Goal: Information Seeking & Learning: Find specific fact

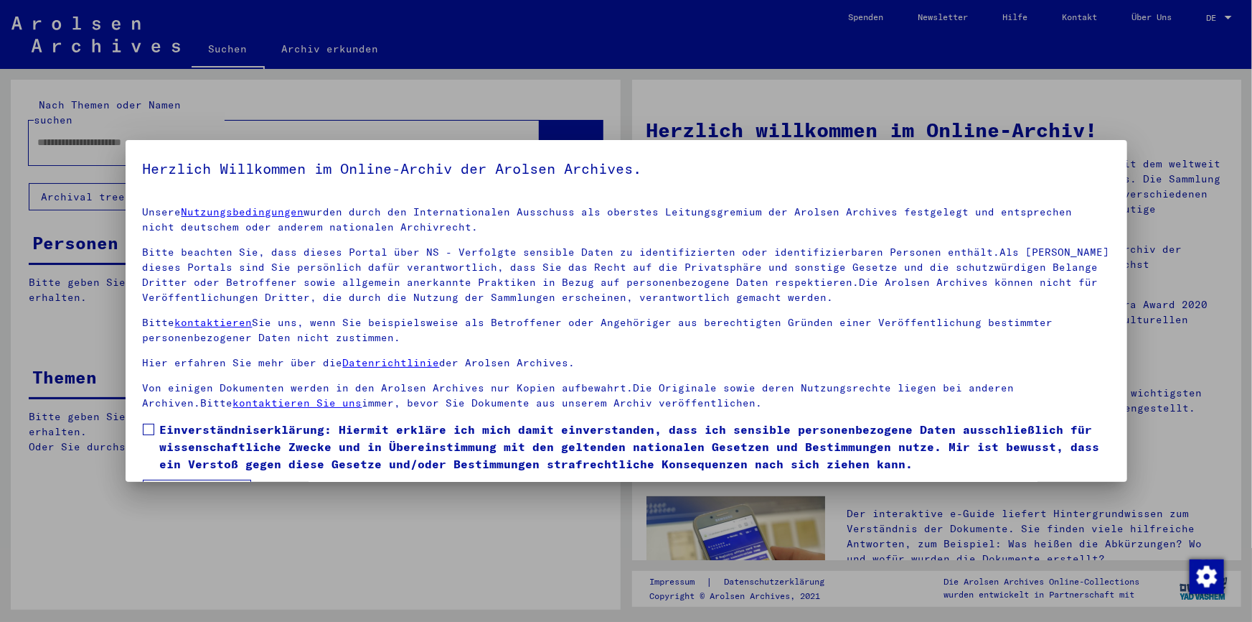
scroll to position [42, 0]
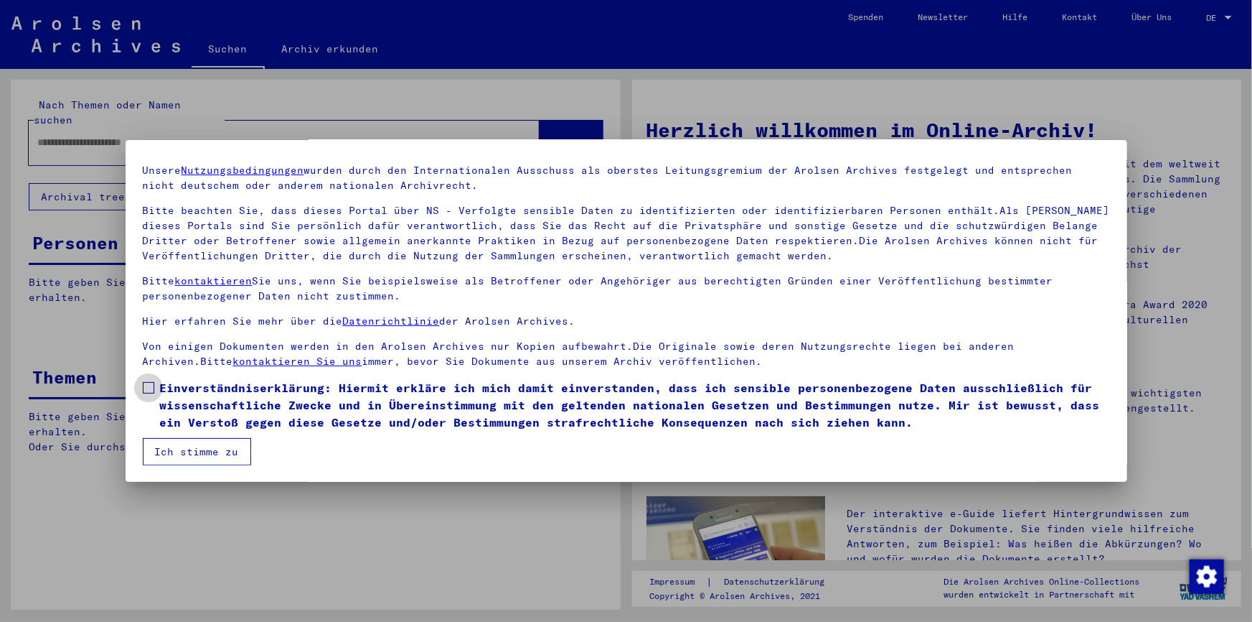
click at [149, 388] on span at bounding box center [148, 387] width 11 height 11
click at [201, 459] on button "Ich stimme zu" at bounding box center [197, 451] width 108 height 27
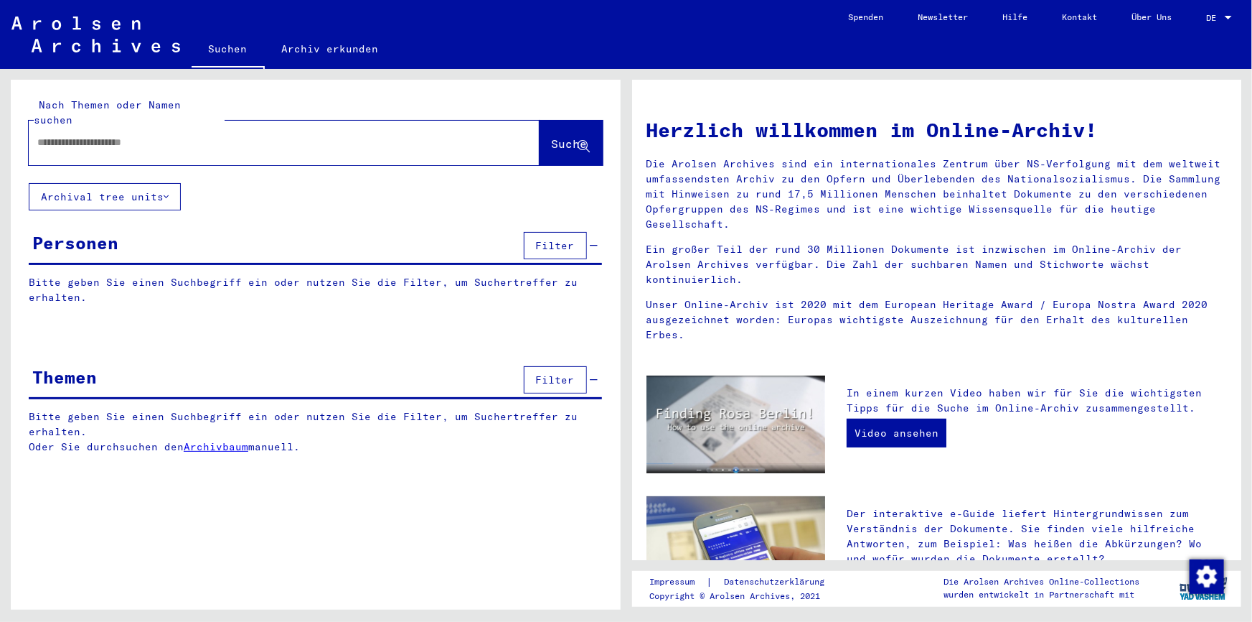
click at [179, 135] on input "text" at bounding box center [266, 142] width 459 height 15
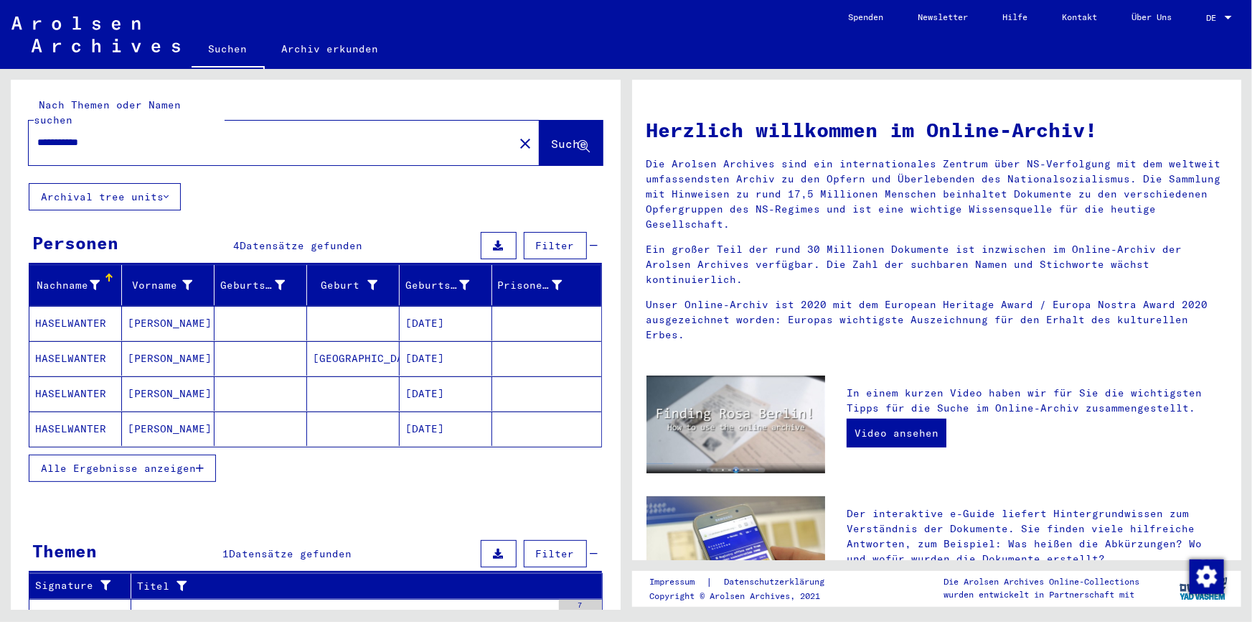
click at [197, 459] on button "Alle Ergebnisse anzeigen" at bounding box center [122, 467] width 187 height 27
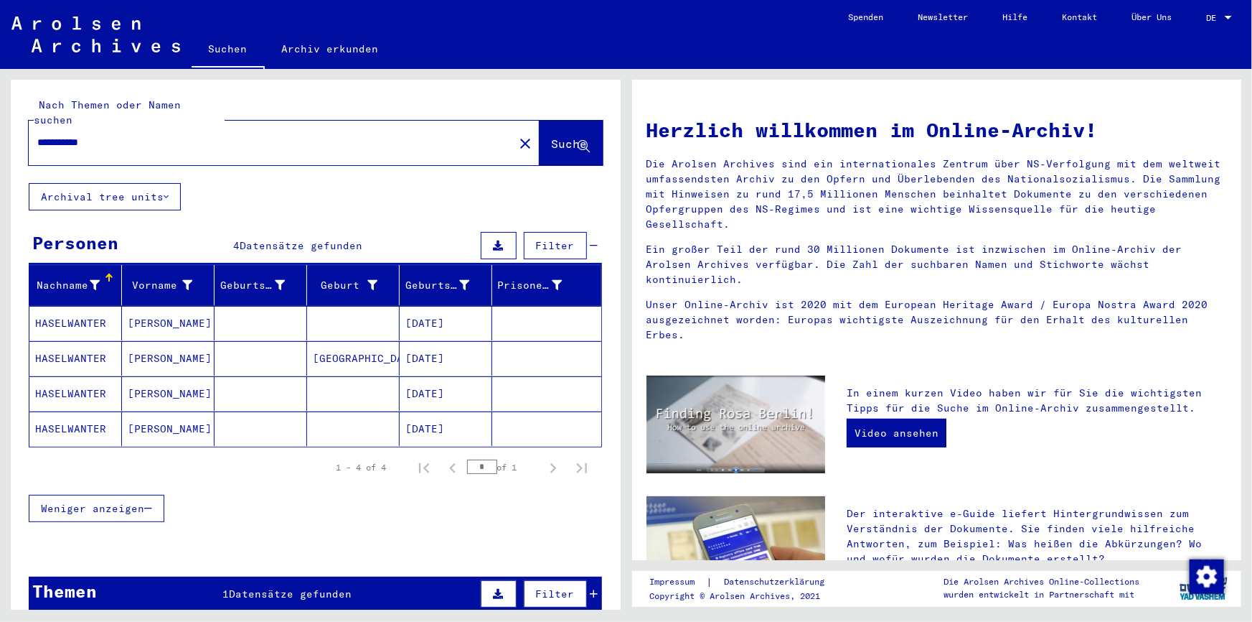
drag, startPoint x: 122, startPoint y: 123, endPoint x: -51, endPoint y: 120, distance: 173.0
click at [0, 120] on html "**********" at bounding box center [626, 311] width 1252 height 622
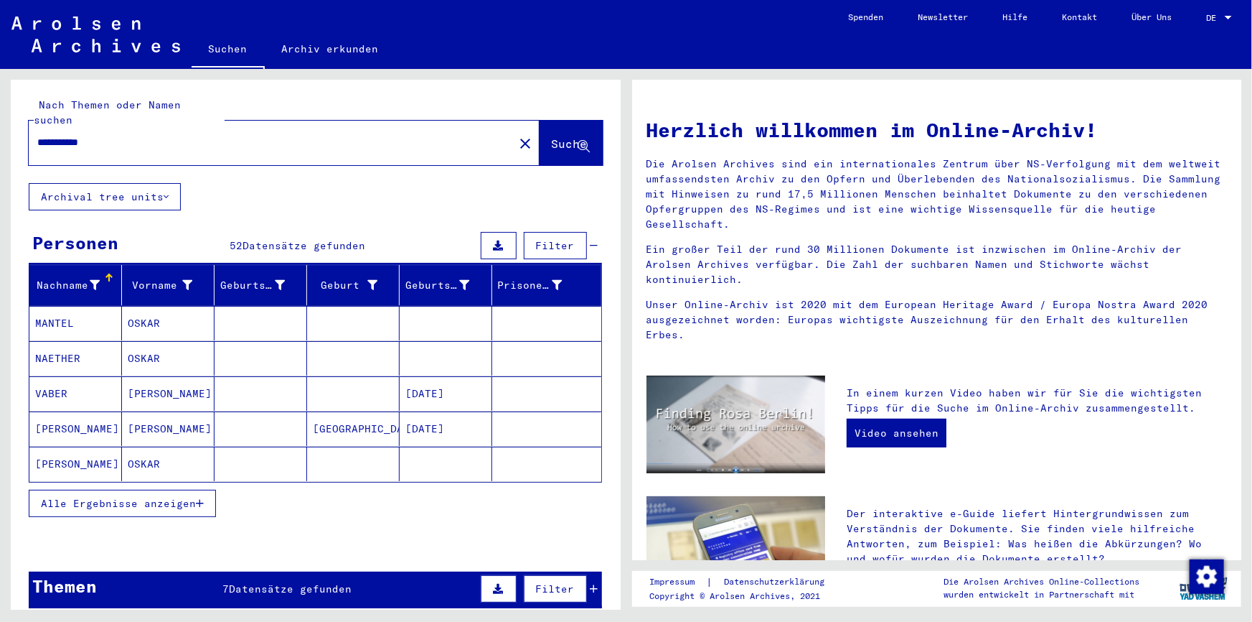
click at [201, 495] on button "Alle Ergebnisse anzeigen" at bounding box center [122, 502] width 187 height 27
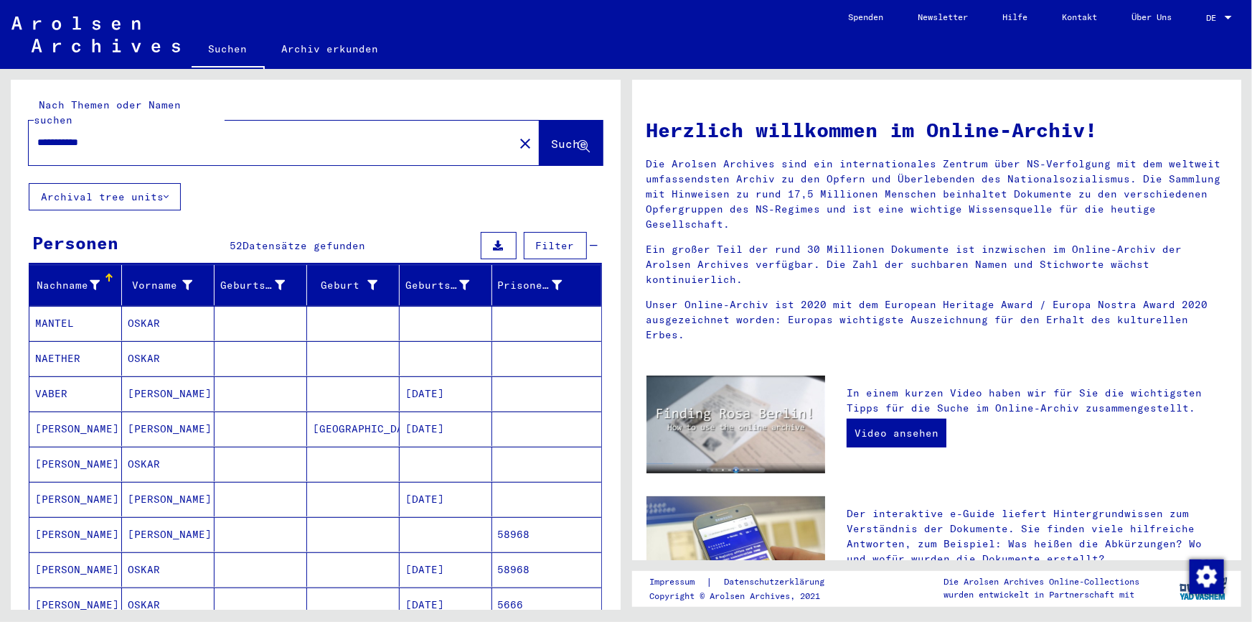
click at [148, 135] on input "**********" at bounding box center [266, 142] width 459 height 15
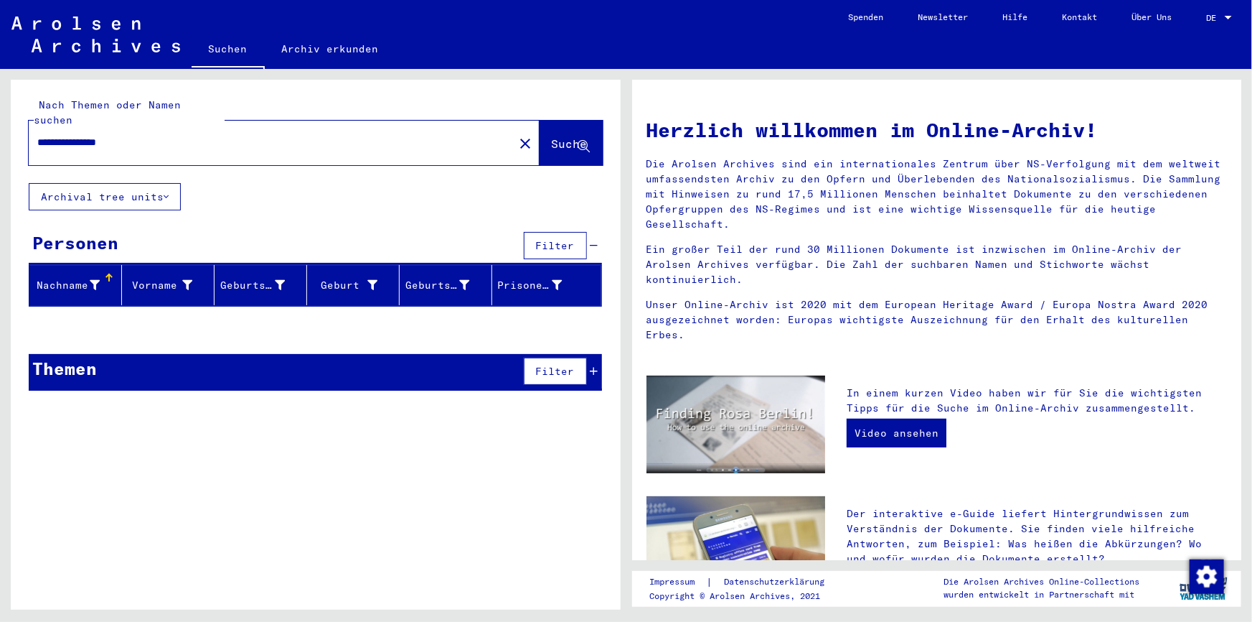
click at [49, 135] on input "**********" at bounding box center [266, 142] width 459 height 15
type input "**********"
click at [558, 137] on button "Suche" at bounding box center [571, 143] width 63 height 44
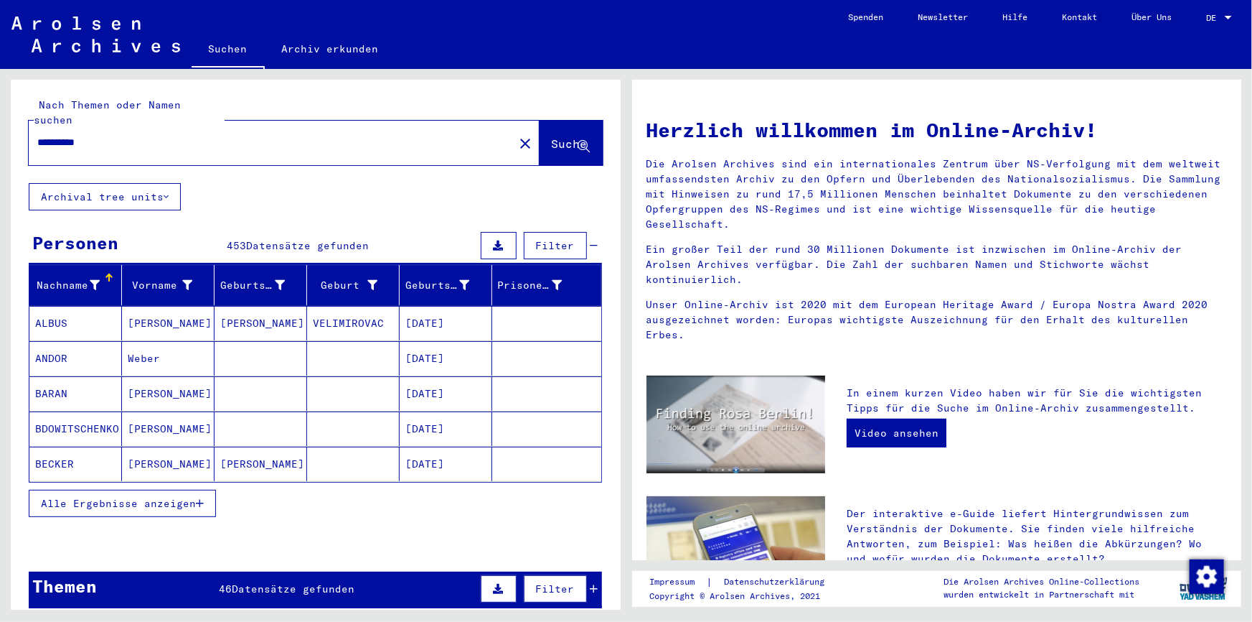
click at [207, 493] on button "Alle Ergebnisse anzeigen" at bounding box center [122, 502] width 187 height 27
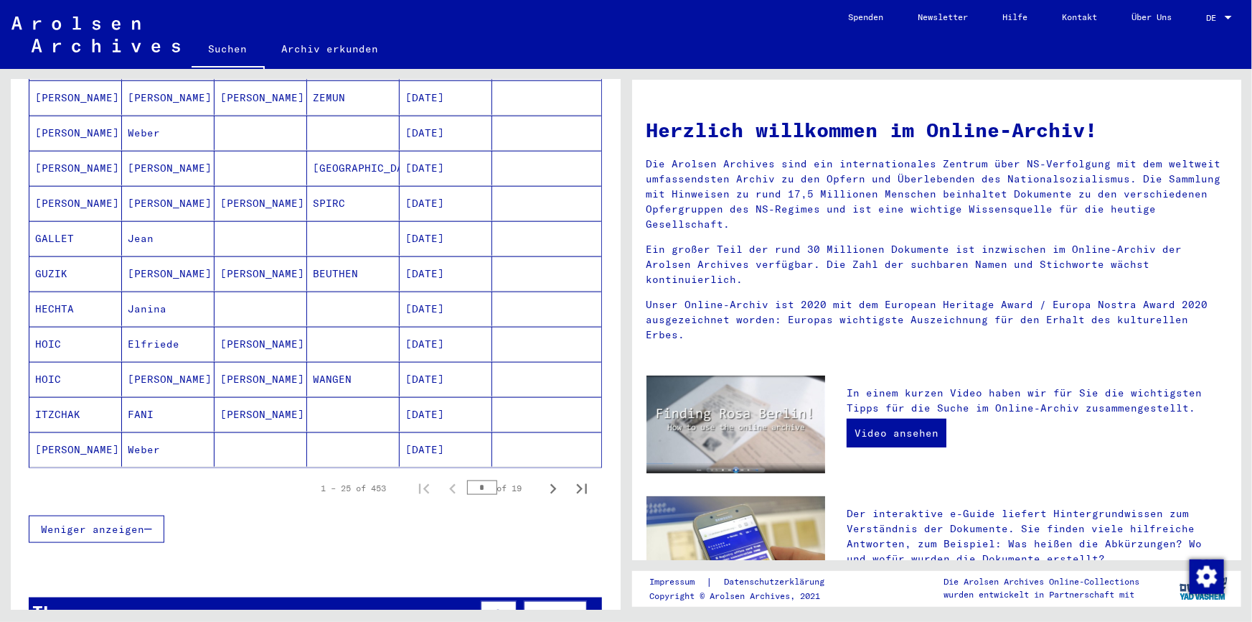
scroll to position [978, 0]
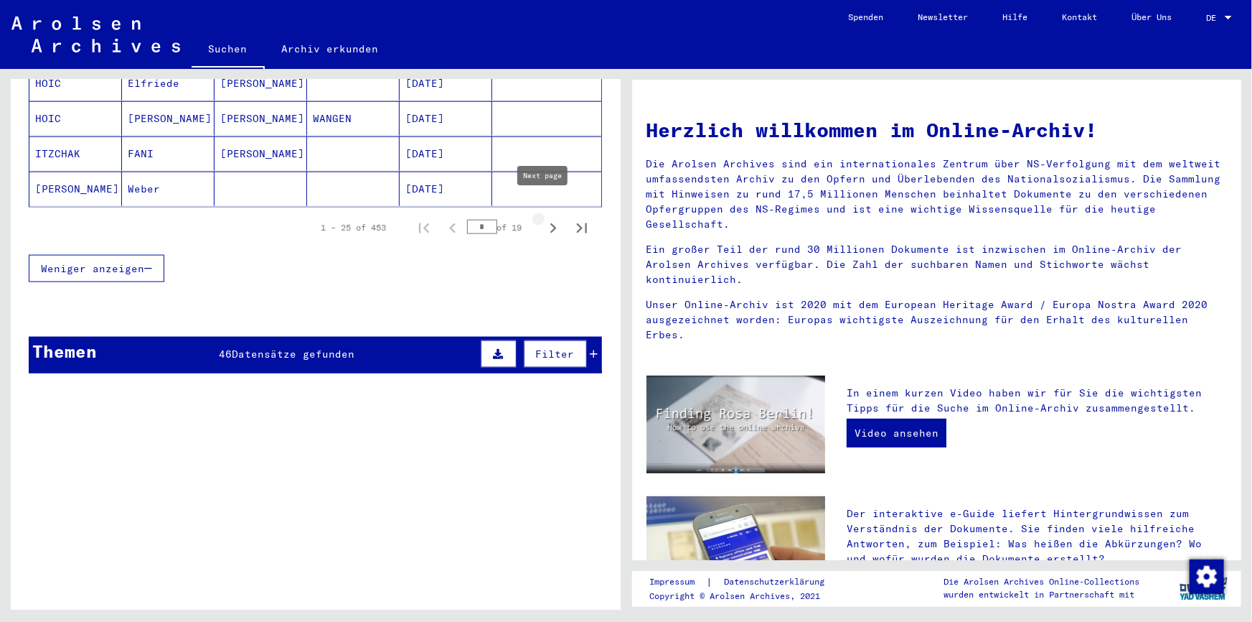
click at [550, 223] on icon "Next page" at bounding box center [553, 228] width 6 height 10
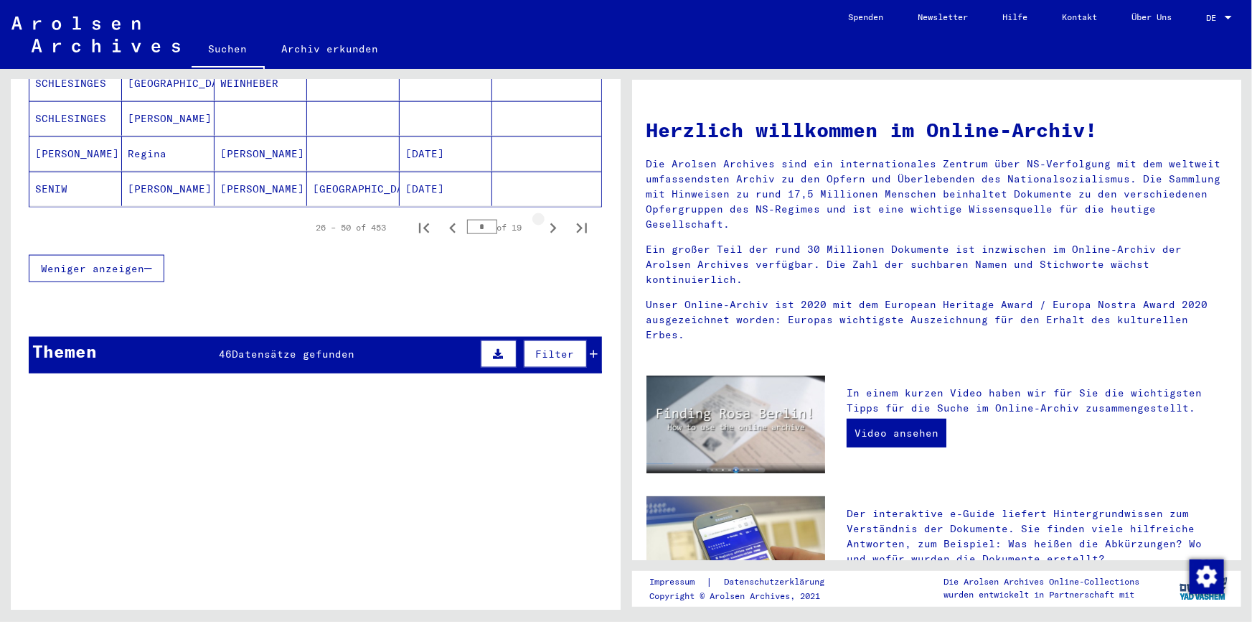
click at [550, 223] on icon "Next page" at bounding box center [553, 228] width 6 height 10
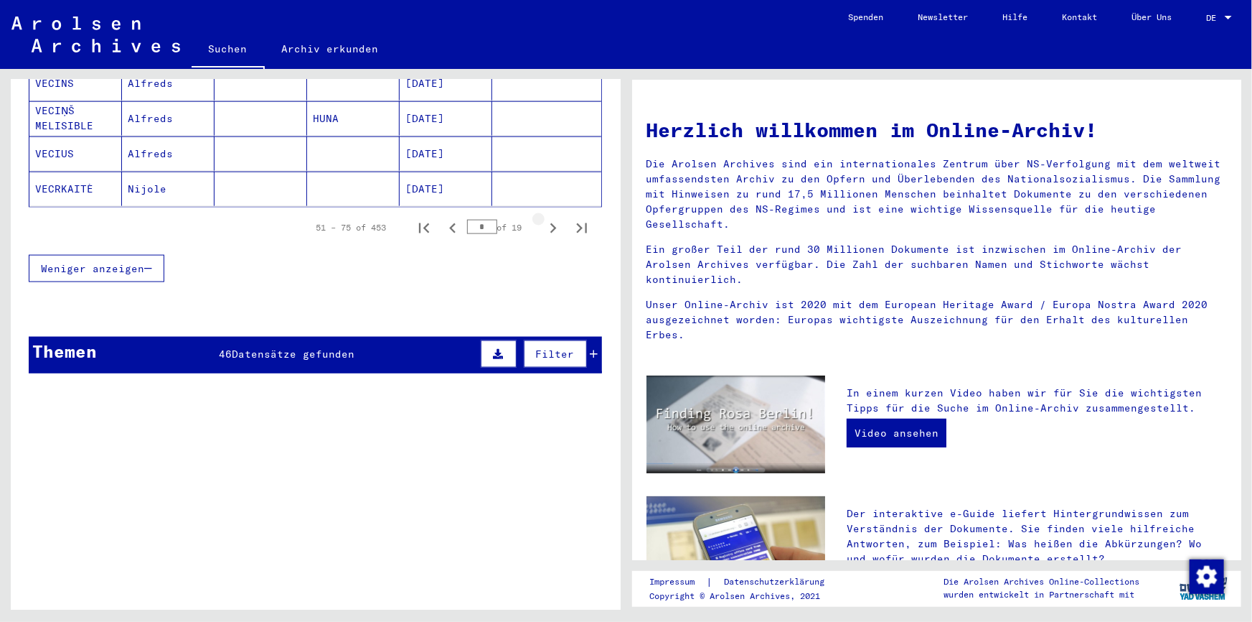
click at [550, 223] on icon "Next page" at bounding box center [553, 228] width 6 height 10
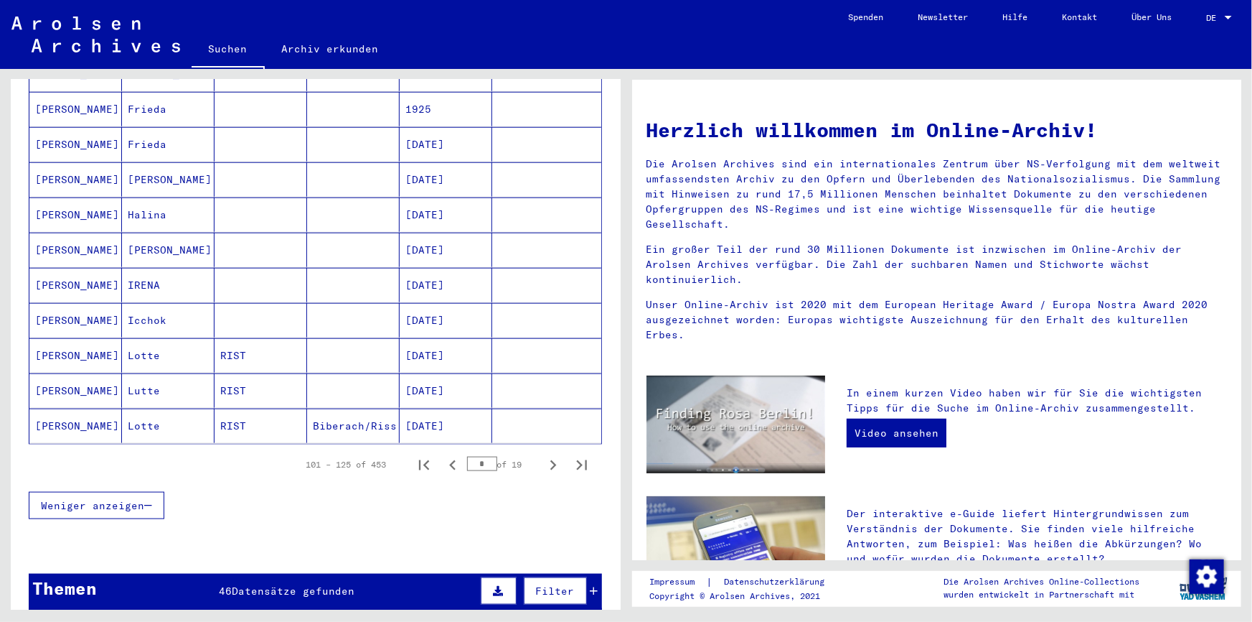
scroll to position [848, 0]
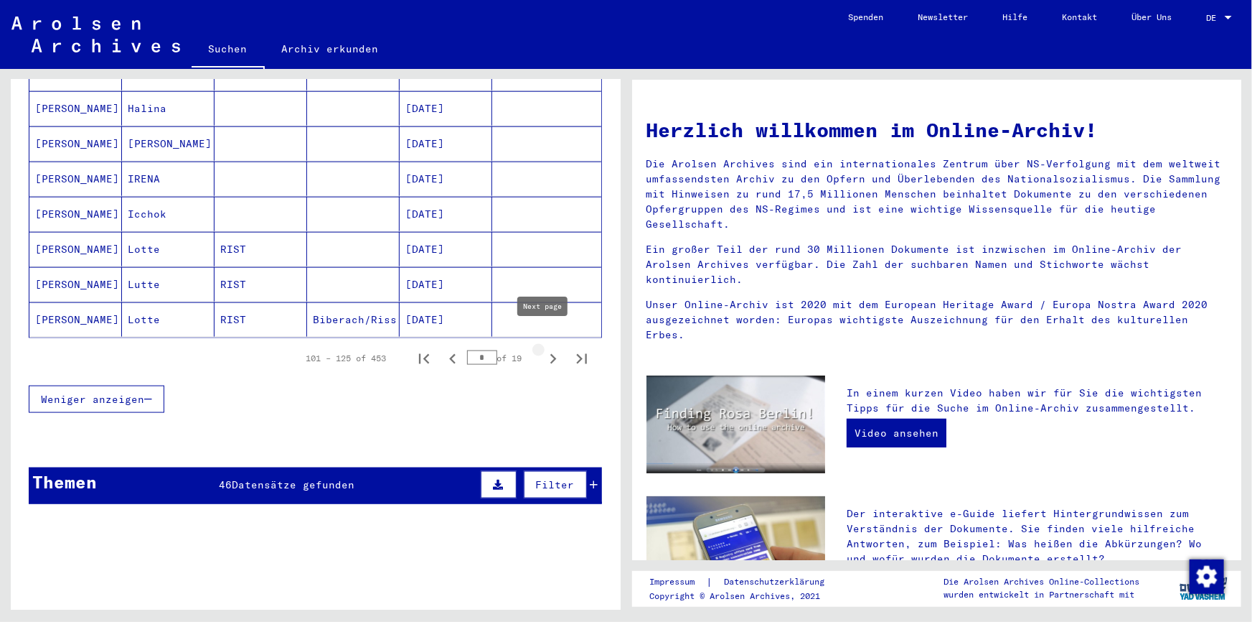
click at [543, 349] on icon "Next page" at bounding box center [553, 359] width 20 height 20
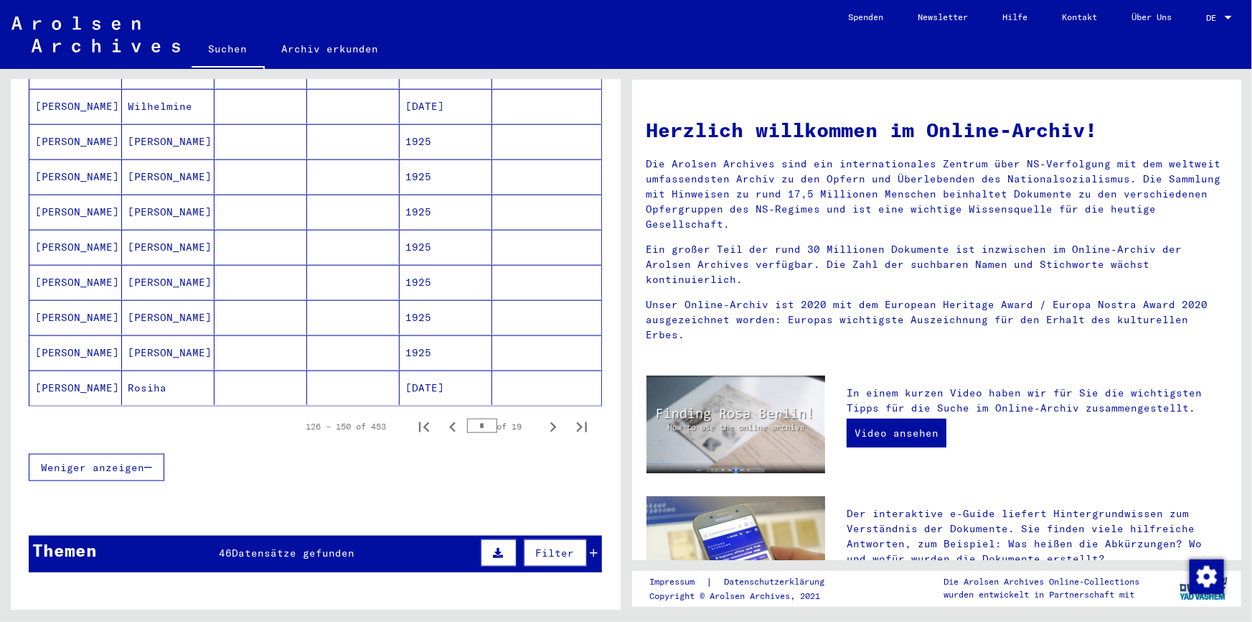
scroll to position [782, 0]
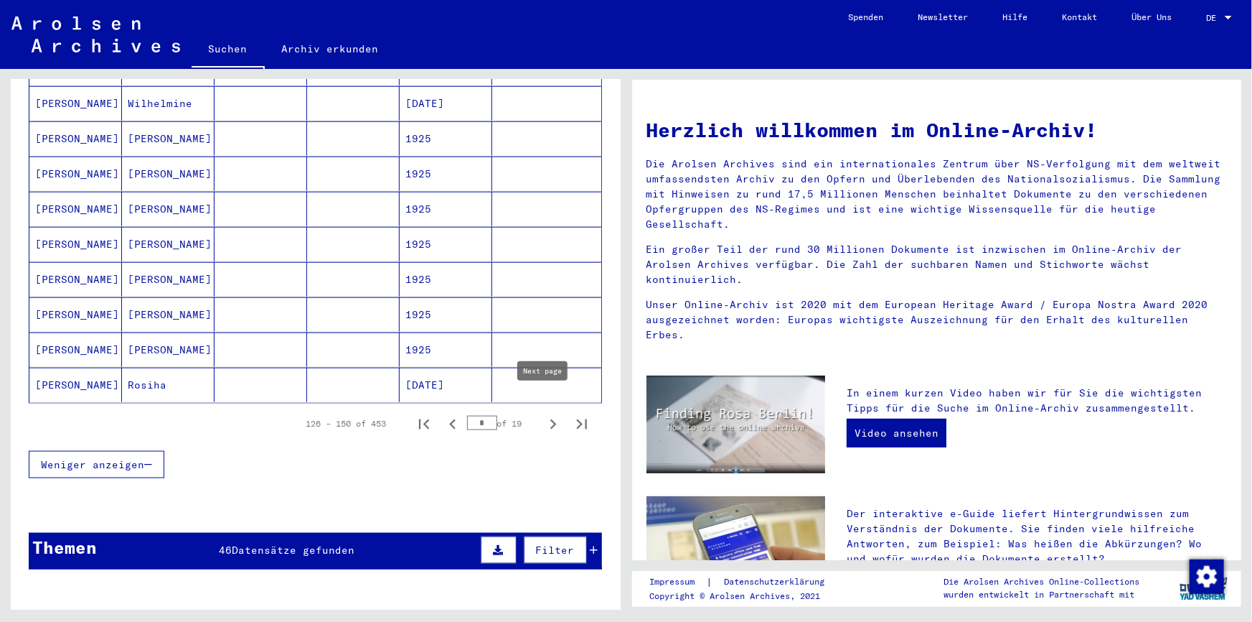
click at [544, 414] on icon "Next page" at bounding box center [553, 424] width 20 height 20
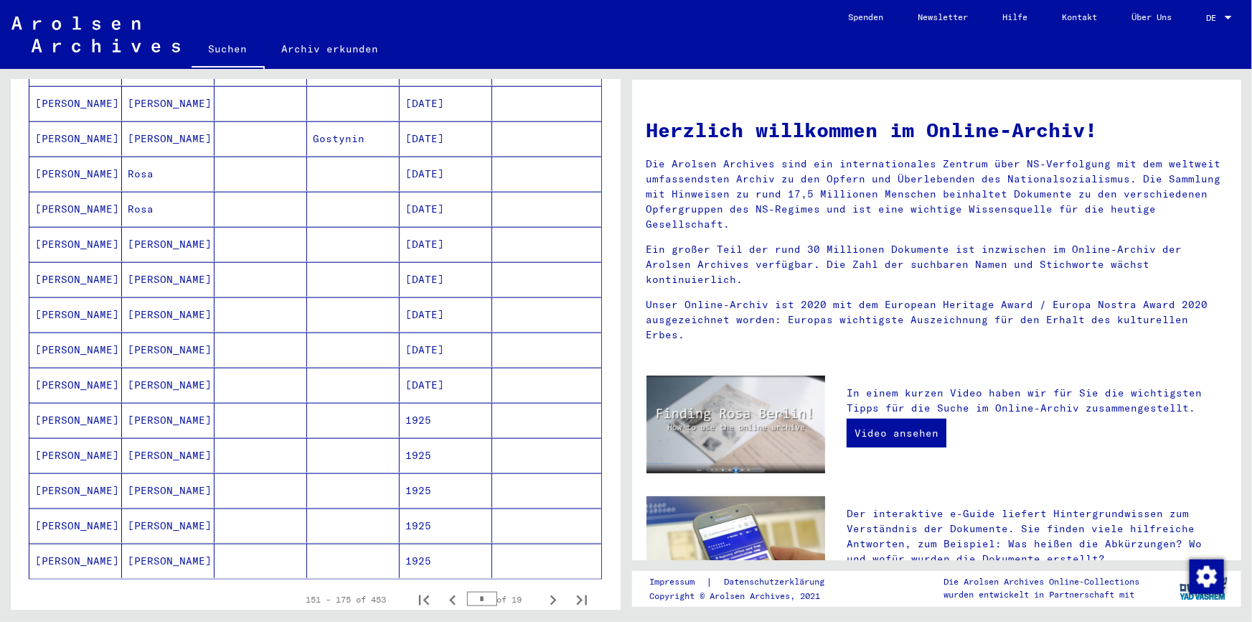
scroll to position [718, 0]
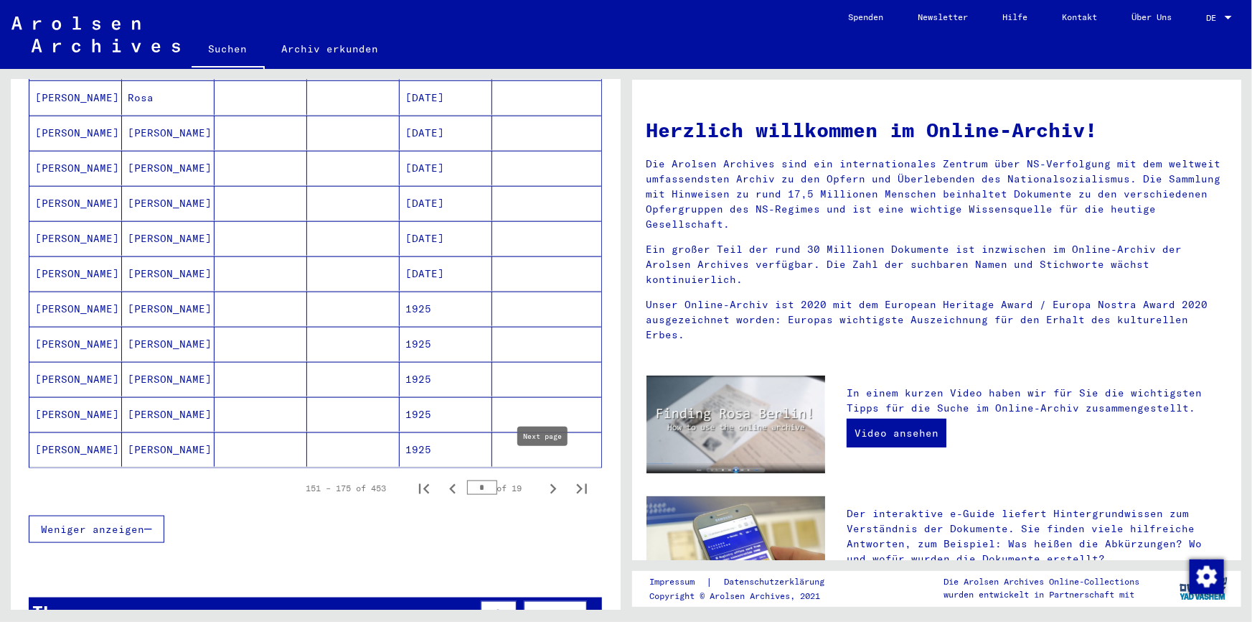
click at [544, 479] on icon "Next page" at bounding box center [553, 489] width 20 height 20
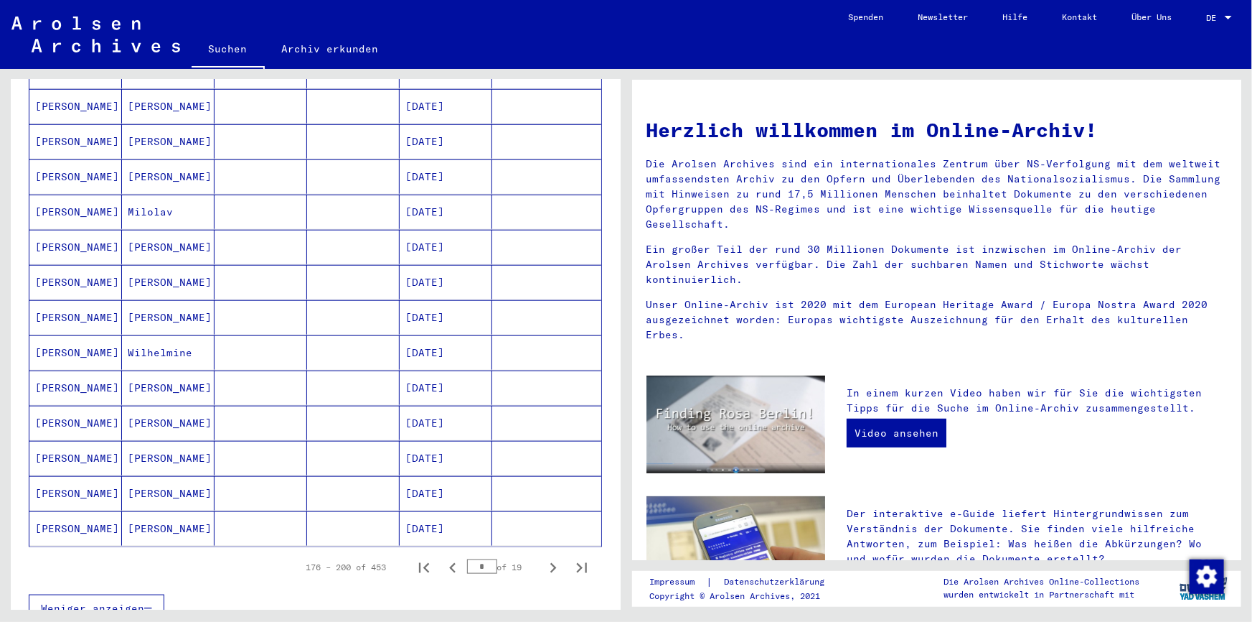
scroll to position [652, 0]
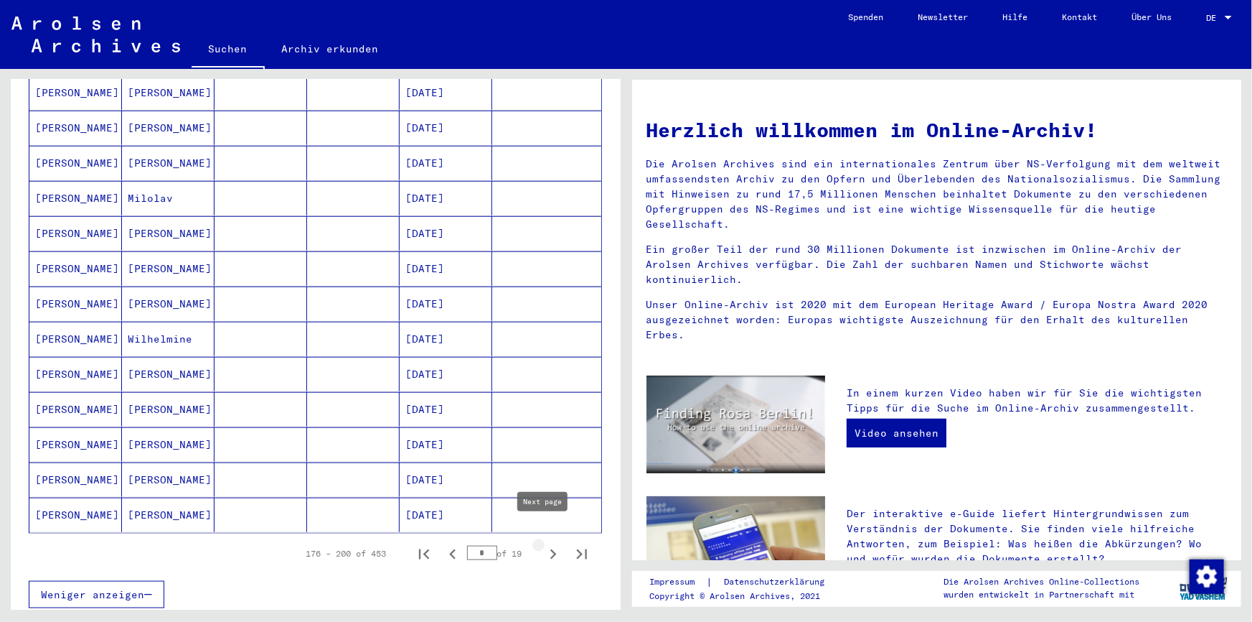
click at [543, 544] on icon "Next page" at bounding box center [553, 554] width 20 height 20
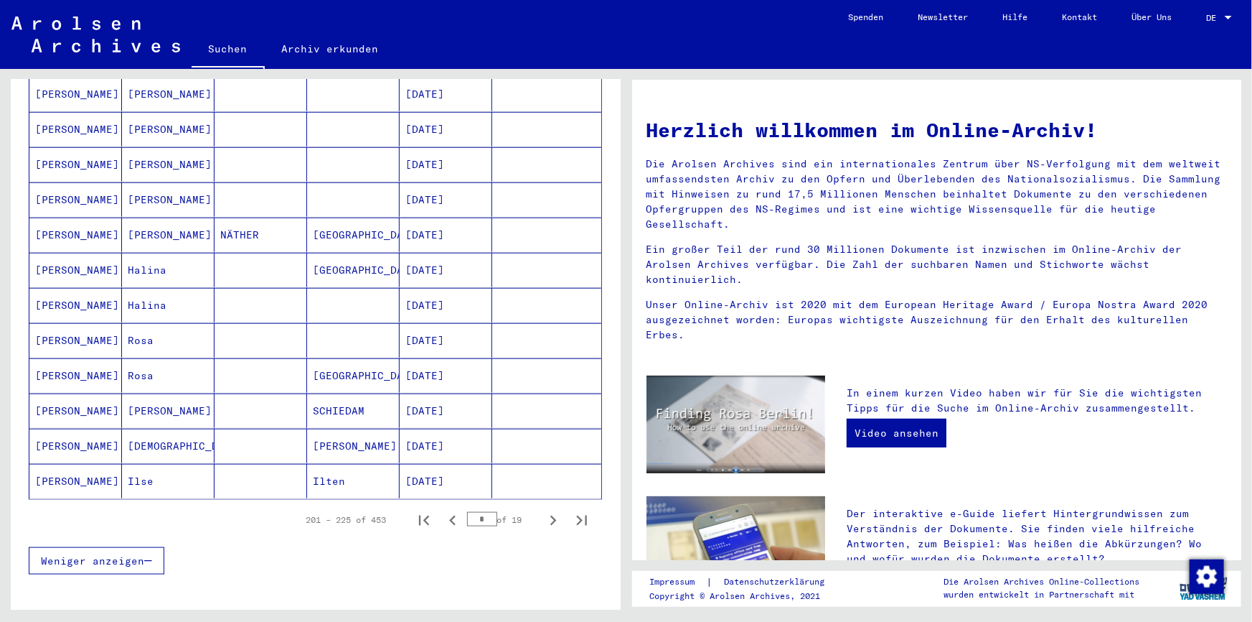
scroll to position [718, 0]
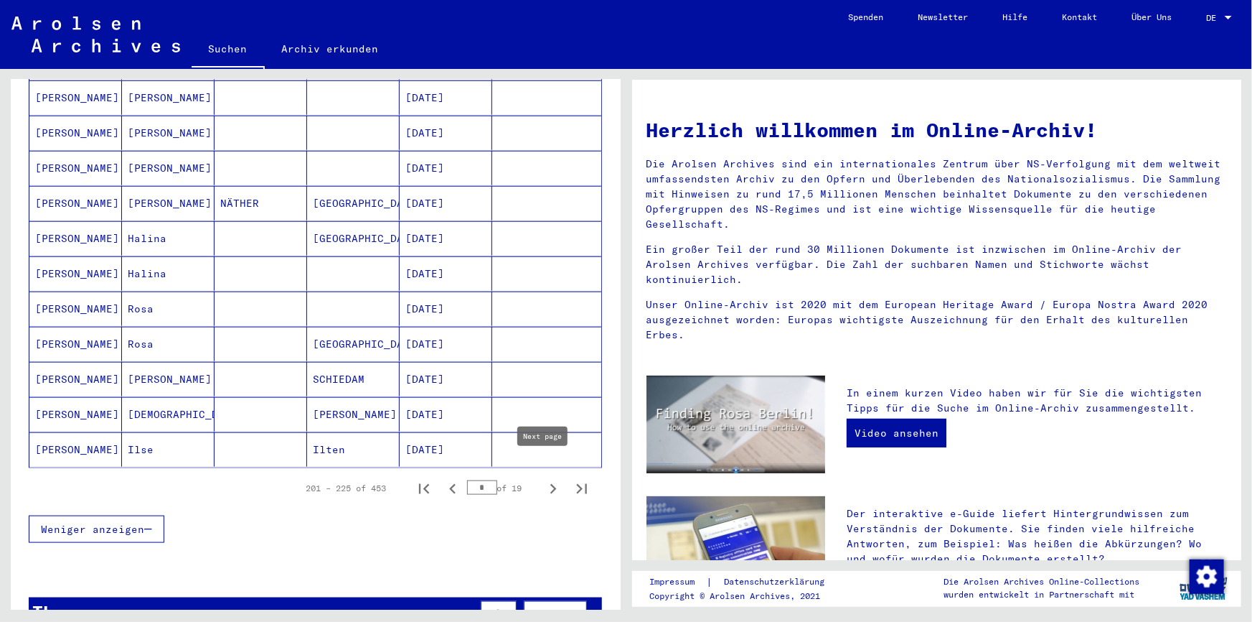
click at [543, 479] on icon "Next page" at bounding box center [553, 489] width 20 height 20
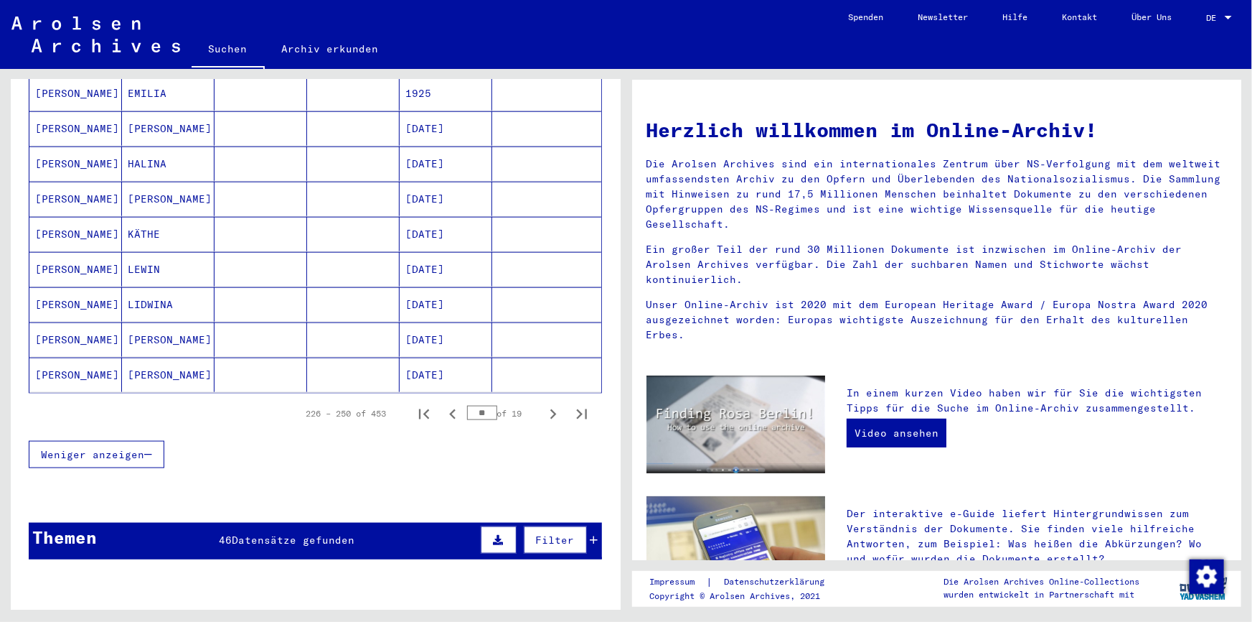
scroll to position [848, 0]
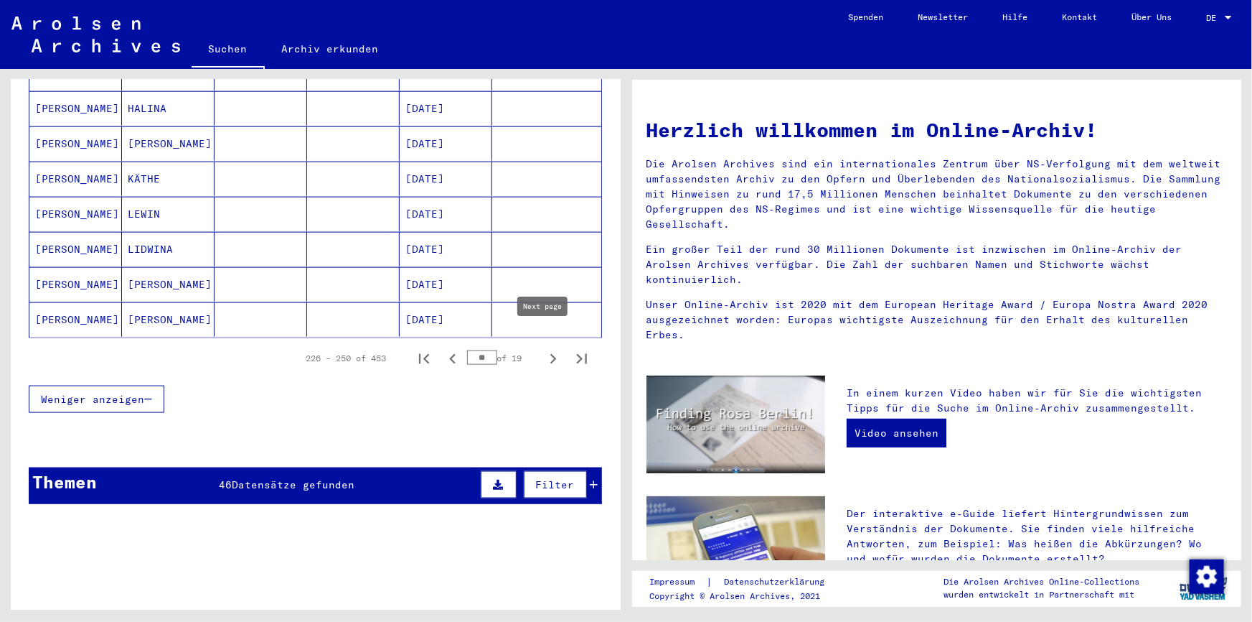
click at [543, 349] on icon "Next page" at bounding box center [553, 359] width 20 height 20
type input "**"
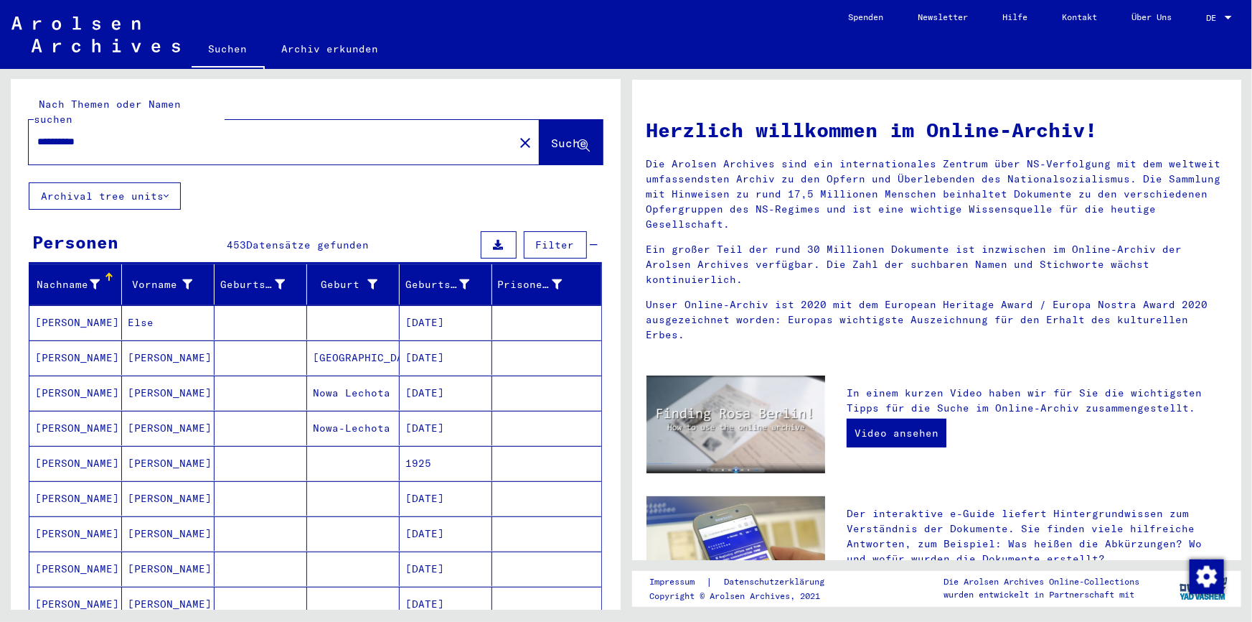
scroll to position [0, 0]
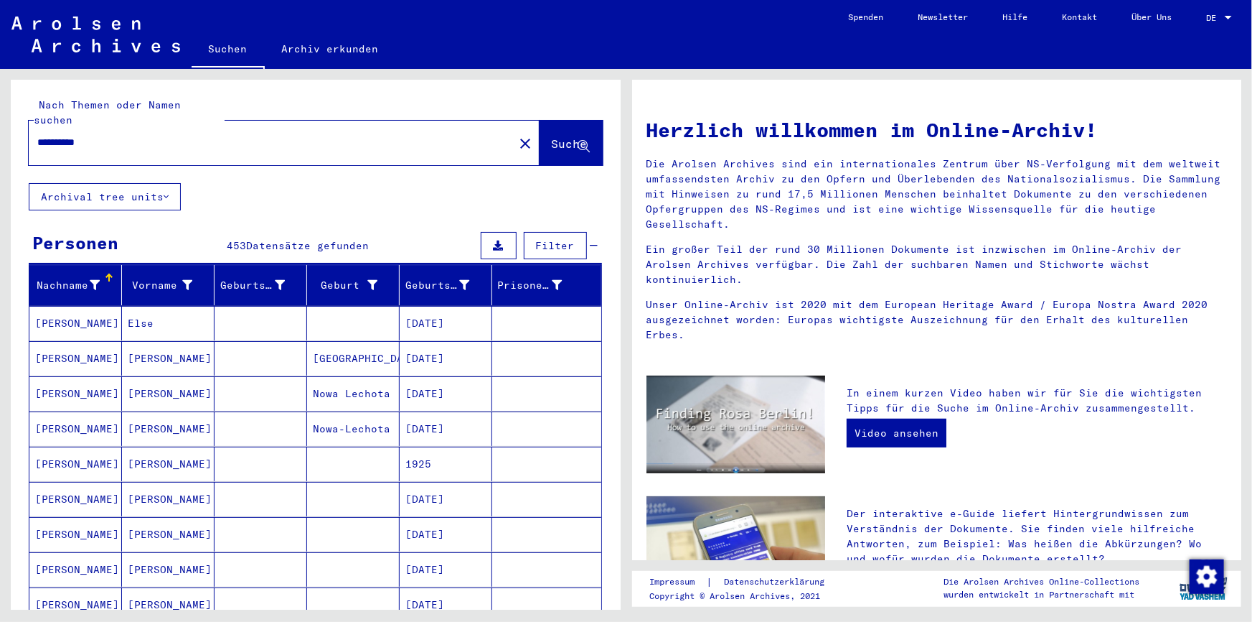
click at [78, 135] on input "**********" at bounding box center [266, 142] width 459 height 15
type input "**********"
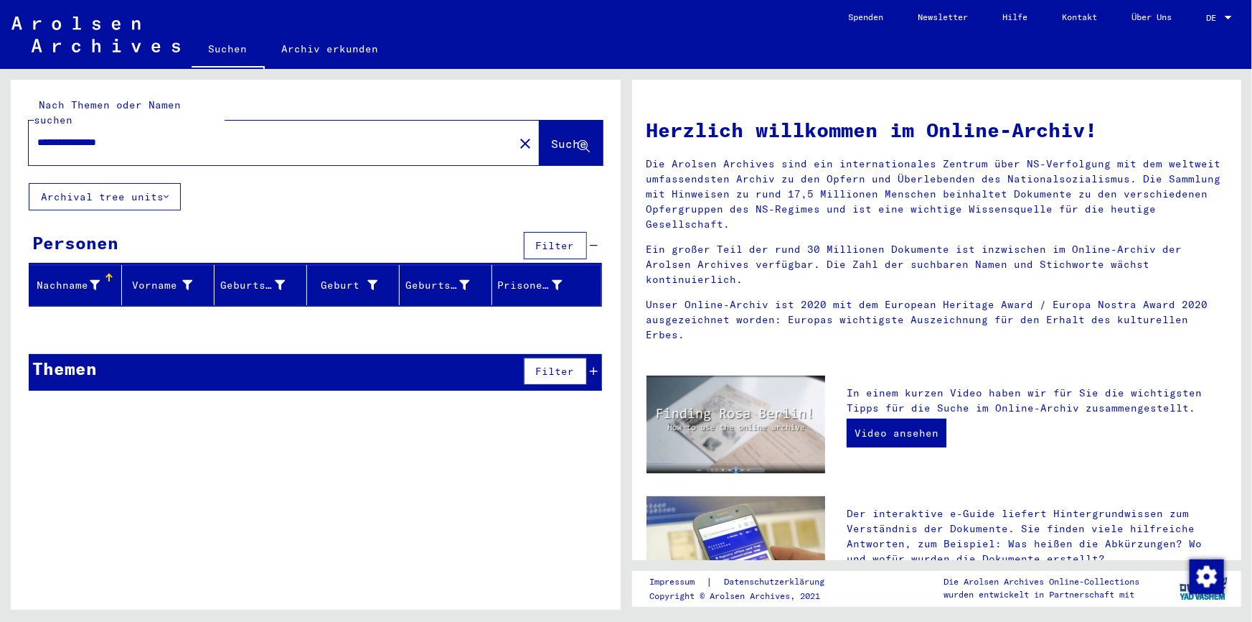
drag, startPoint x: 136, startPoint y: 129, endPoint x: 122, endPoint y: 134, distance: 15.2
click at [122, 135] on input "**********" at bounding box center [266, 142] width 459 height 15
click at [119, 135] on input "**********" at bounding box center [266, 142] width 459 height 15
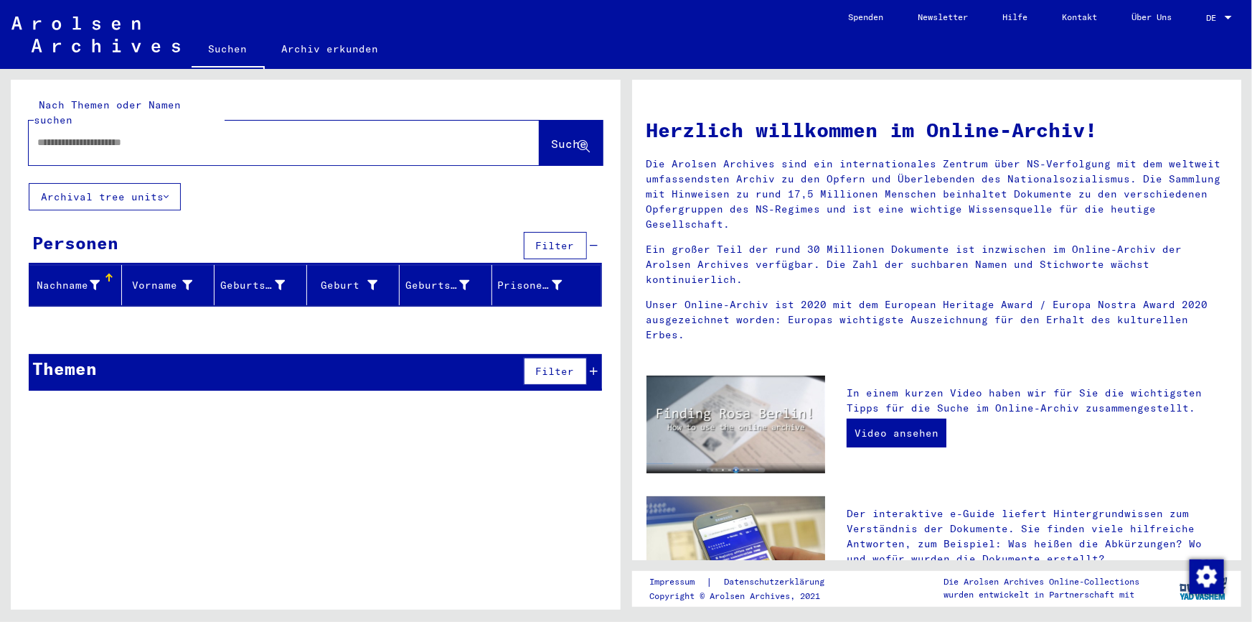
click at [202, 135] on input "text" at bounding box center [266, 142] width 459 height 15
type input "**********"
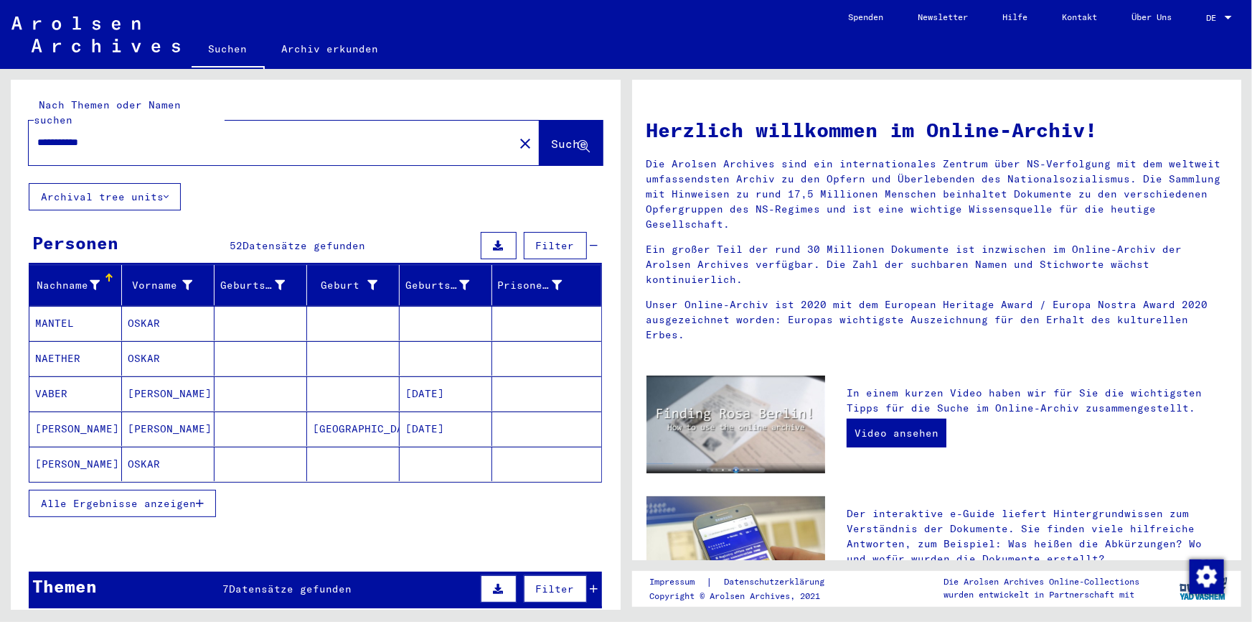
click at [205, 489] on button "Alle Ergebnisse anzeigen" at bounding box center [122, 502] width 187 height 27
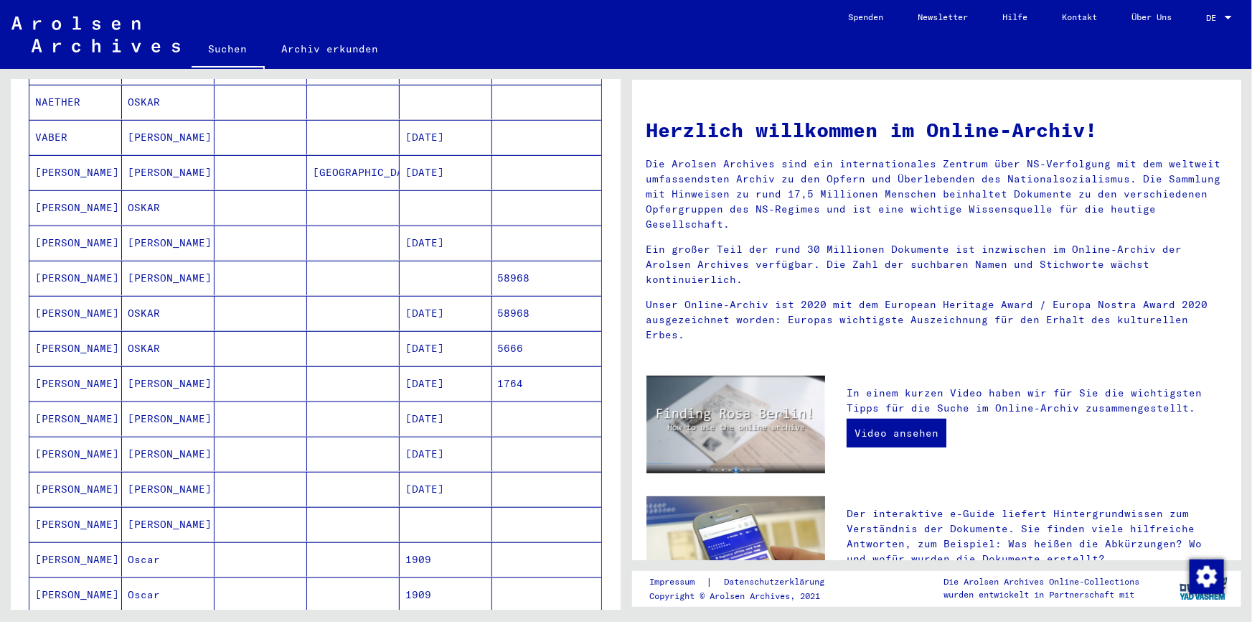
scroll to position [261, 0]
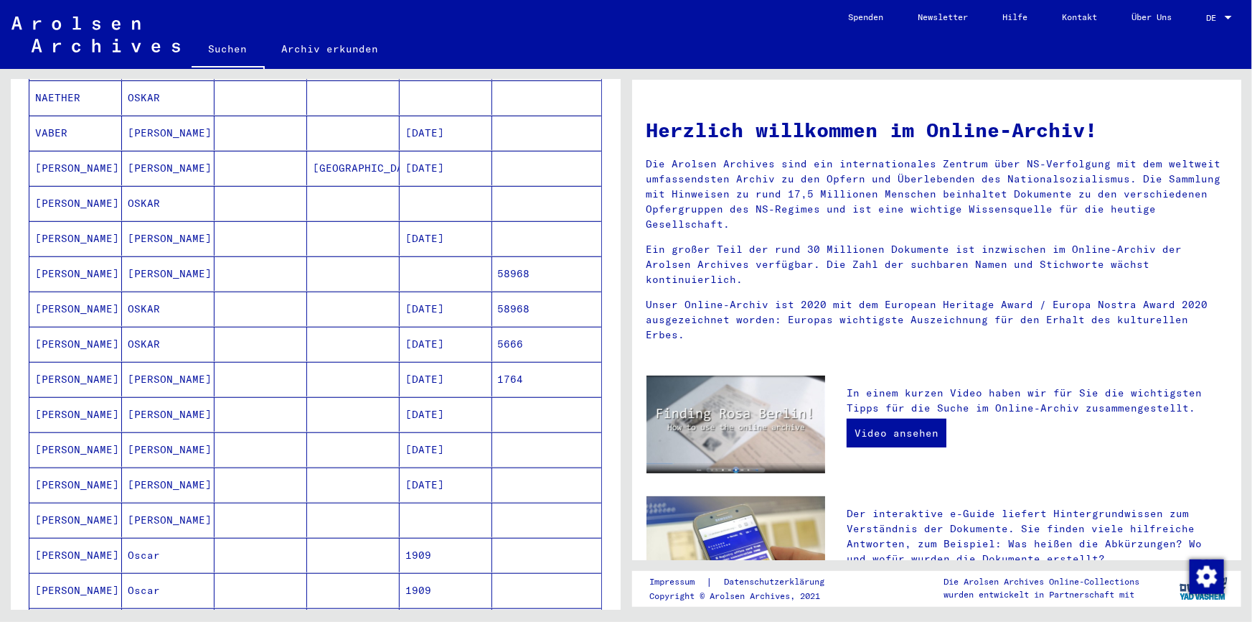
click at [147, 186] on mat-cell "OSKAR" at bounding box center [168, 203] width 93 height 34
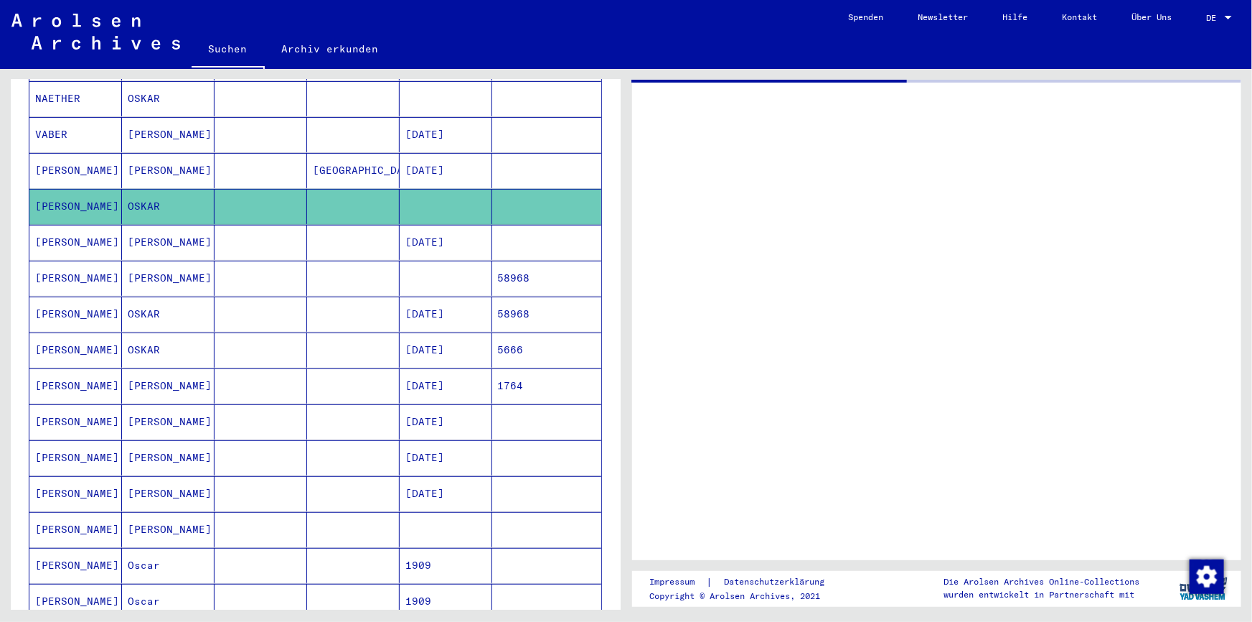
scroll to position [262, 0]
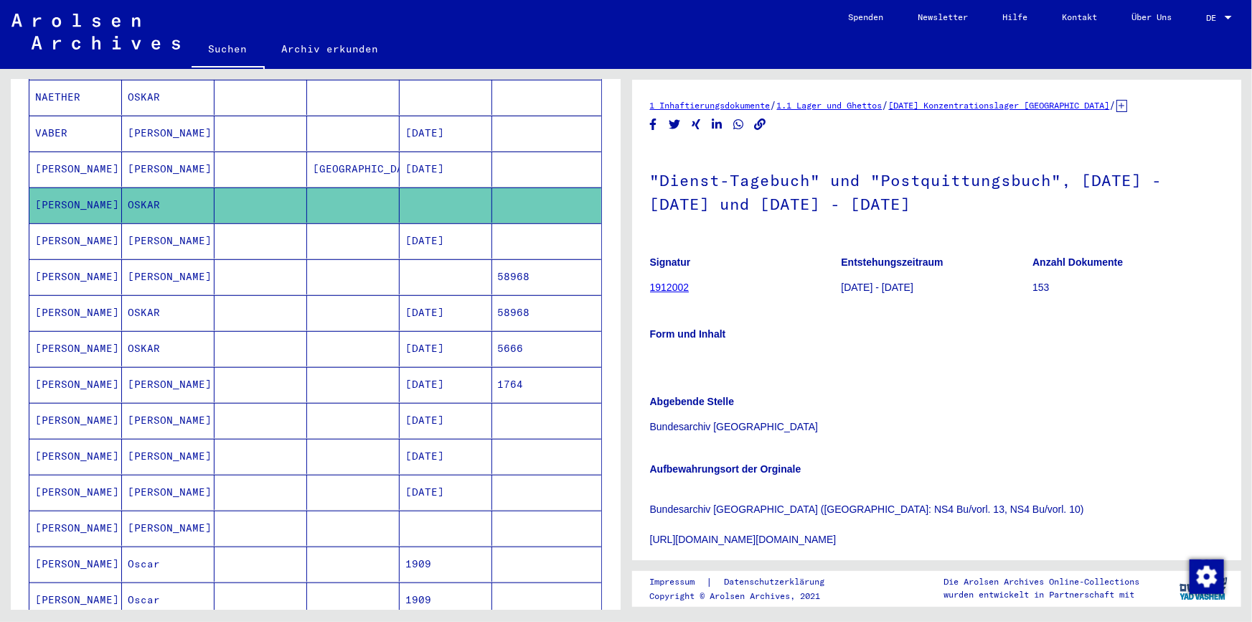
click at [169, 151] on mat-cell "[PERSON_NAME]" at bounding box center [168, 168] width 93 height 35
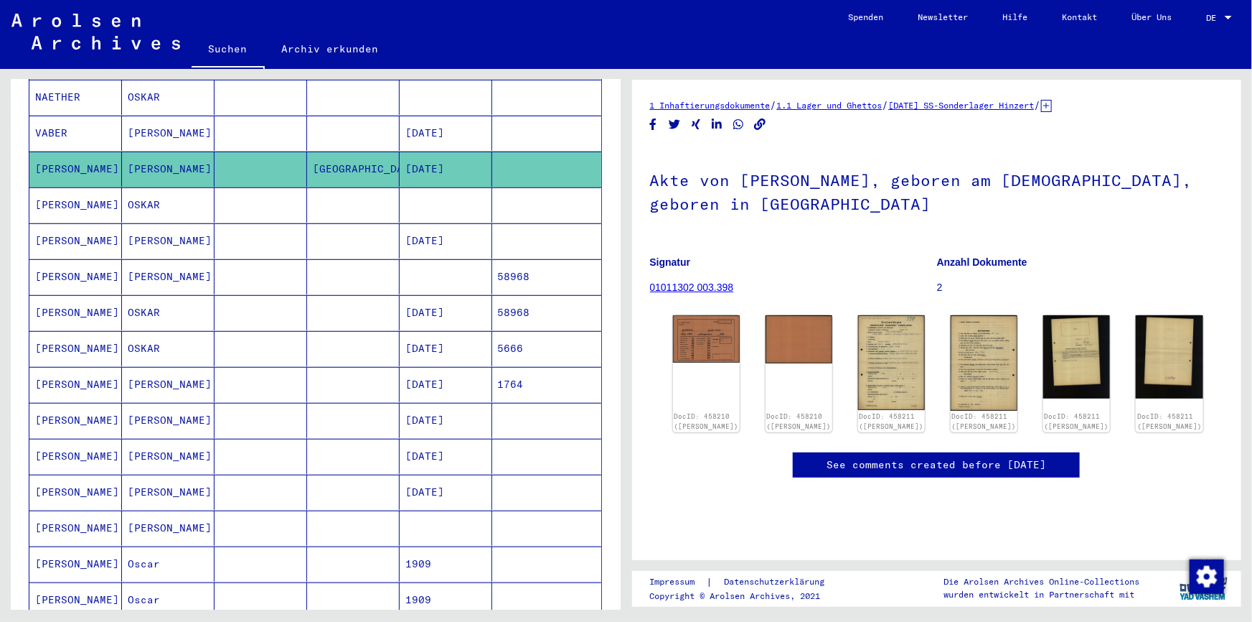
click at [183, 192] on mat-cell "OSKAR" at bounding box center [168, 204] width 93 height 35
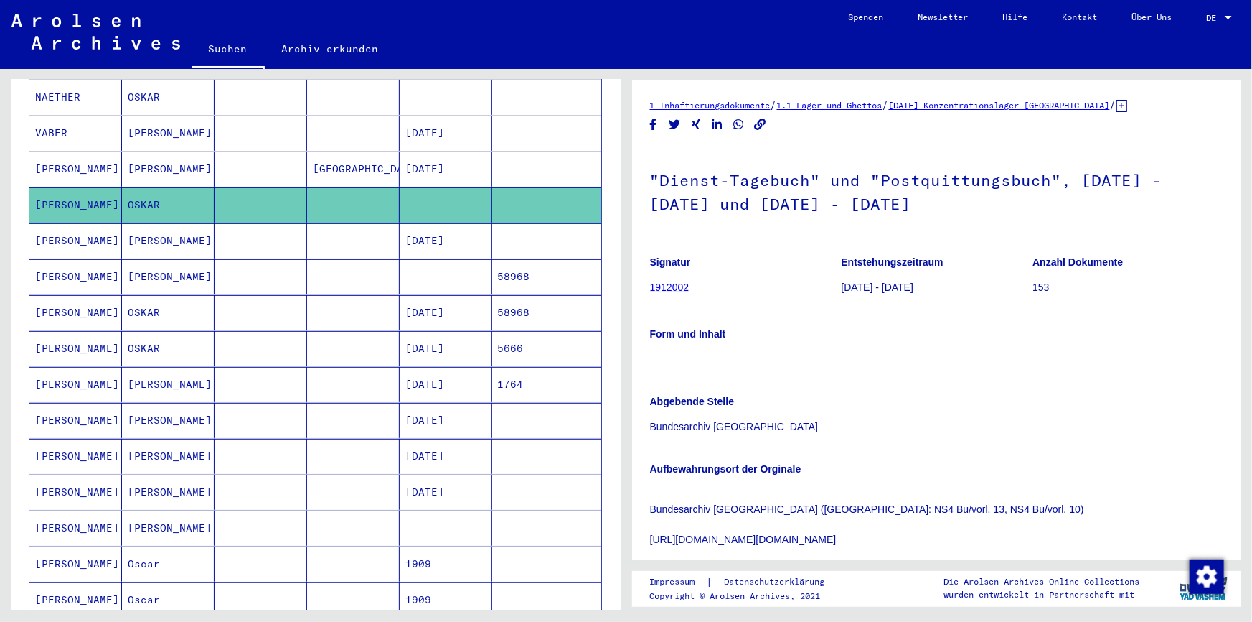
click at [174, 229] on mat-cell "[PERSON_NAME]" at bounding box center [168, 240] width 93 height 35
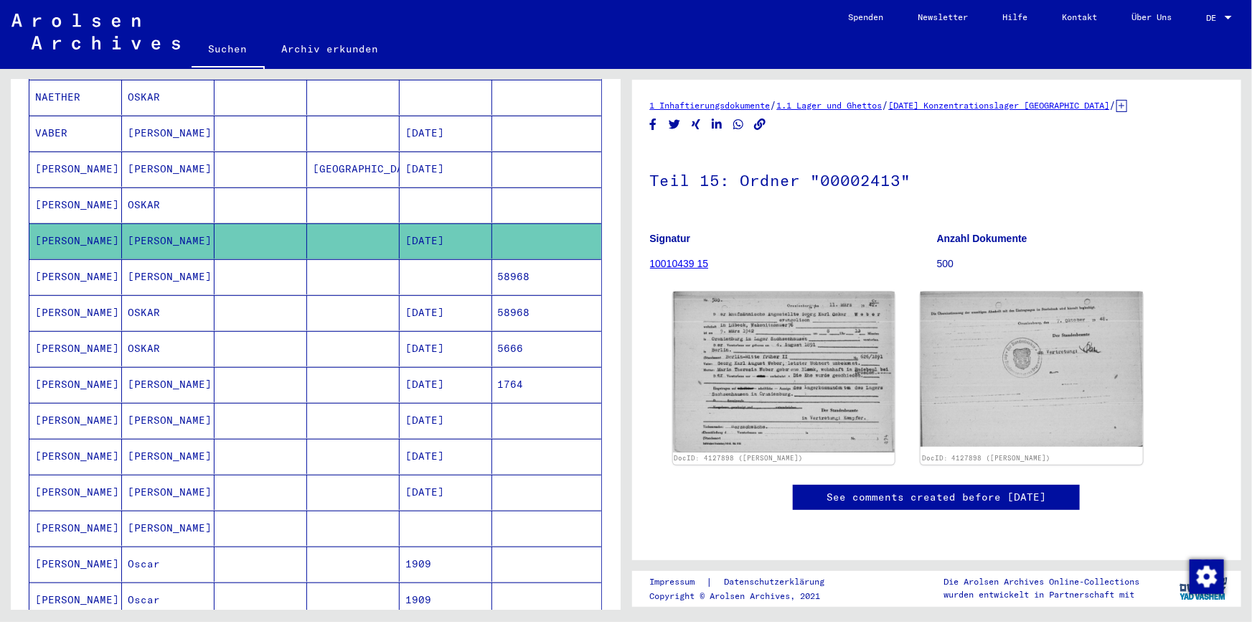
click at [151, 267] on mat-cell "[PERSON_NAME]" at bounding box center [168, 276] width 93 height 35
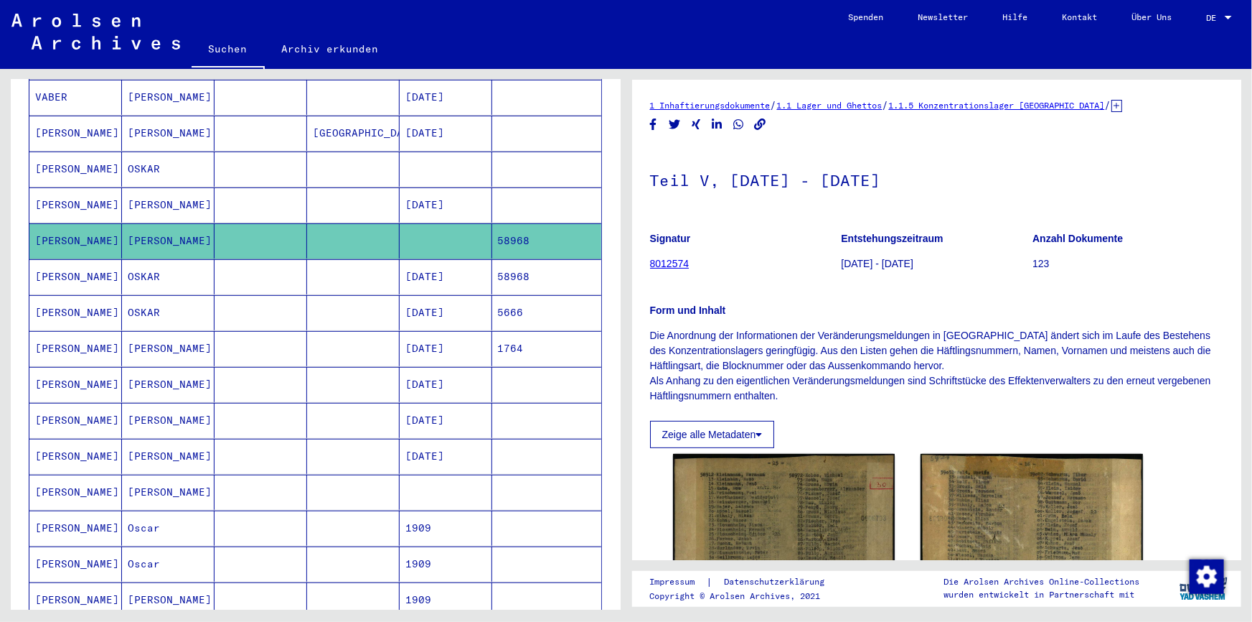
scroll to position [327, 0]
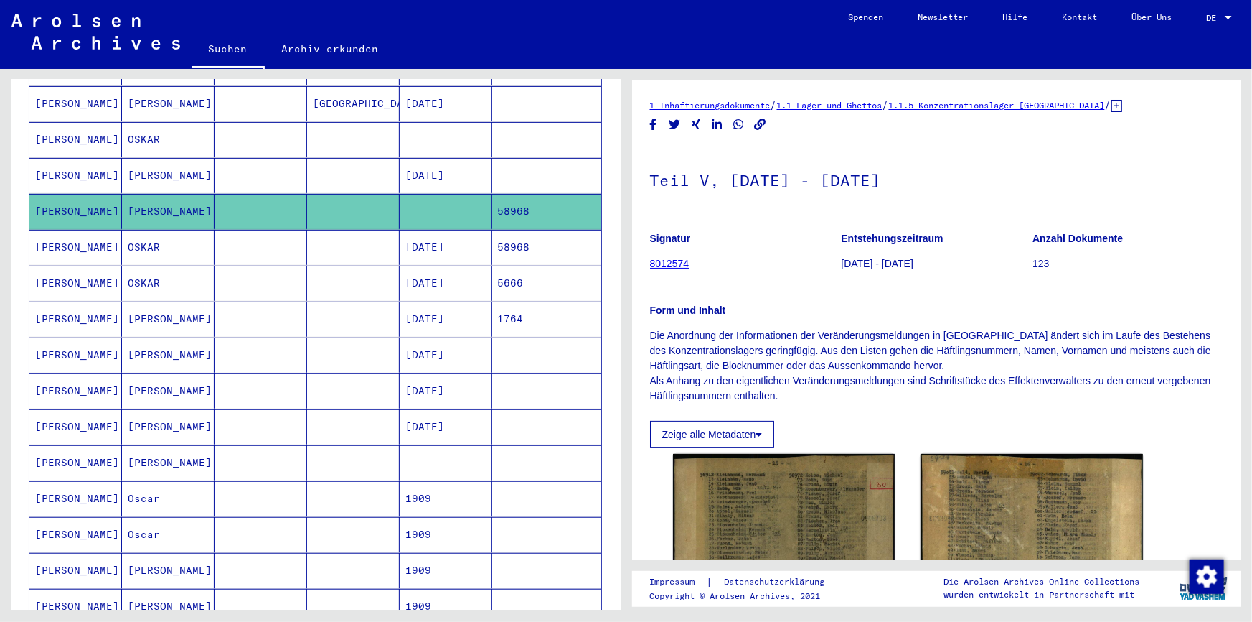
click at [156, 266] on mat-cell "OSKAR" at bounding box center [168, 283] width 93 height 35
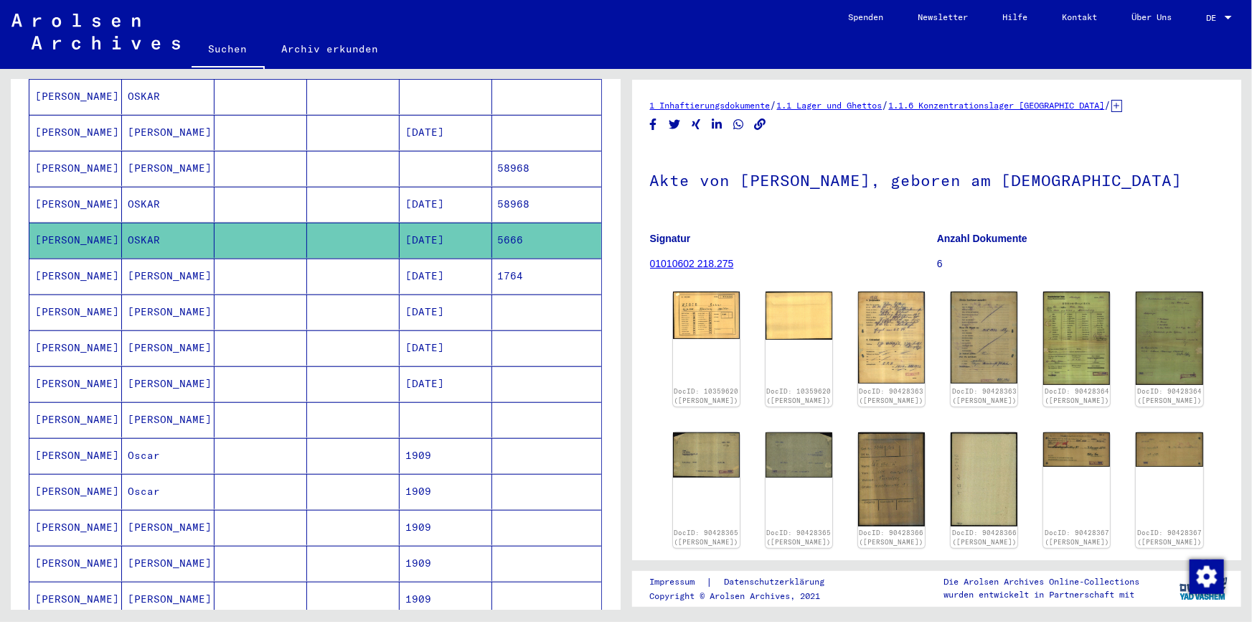
scroll to position [393, 0]
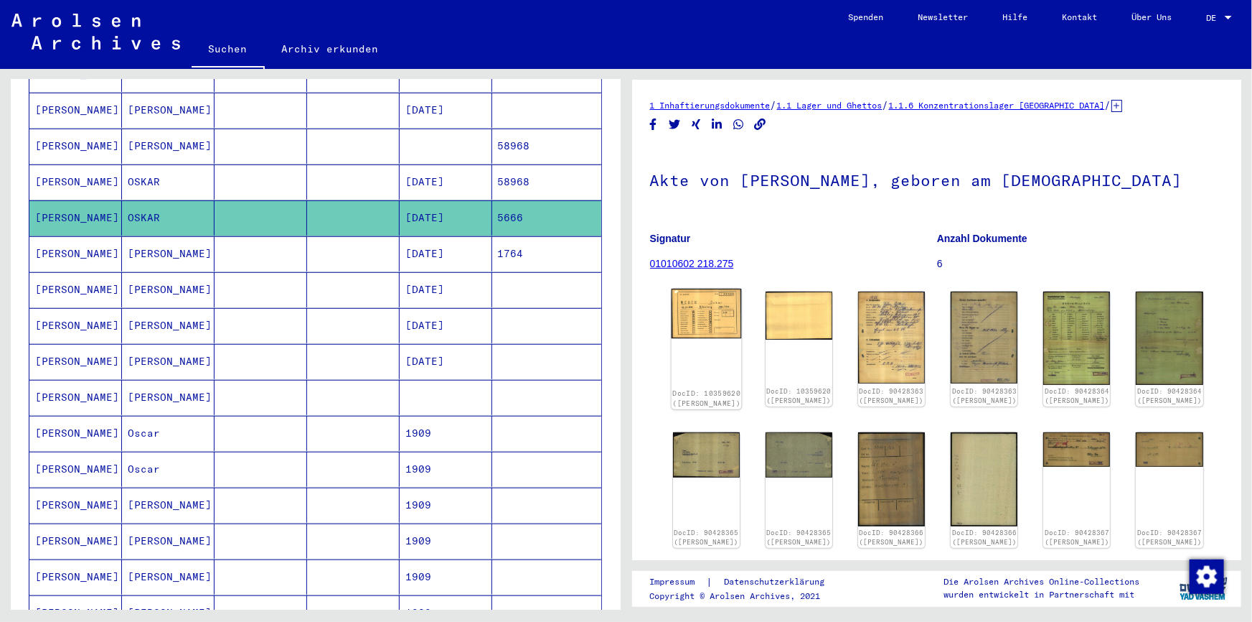
click at [709, 326] on img at bounding box center [706, 314] width 70 height 50
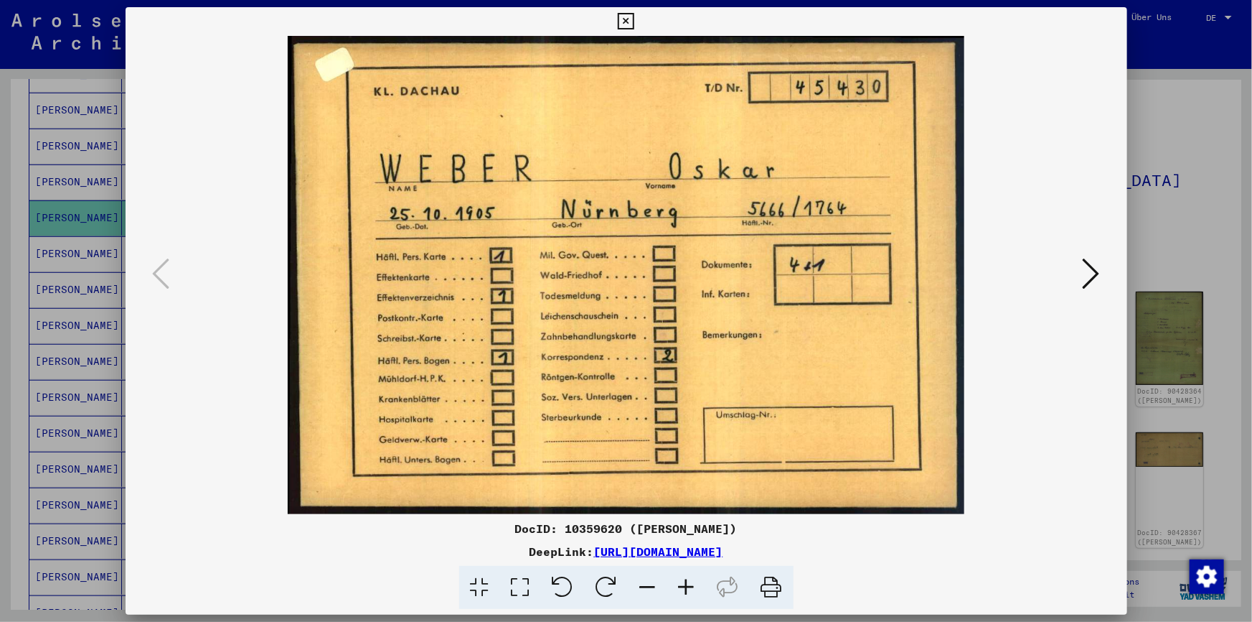
click at [1091, 274] on icon at bounding box center [1091, 273] width 17 height 34
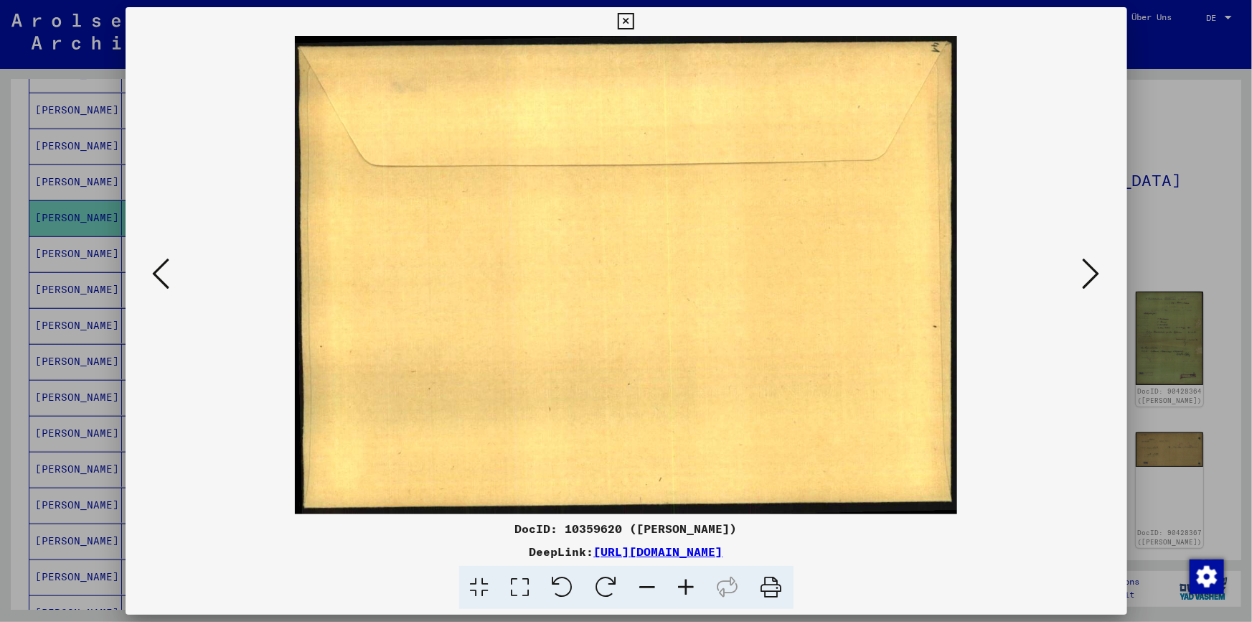
click at [1091, 274] on icon at bounding box center [1091, 273] width 17 height 34
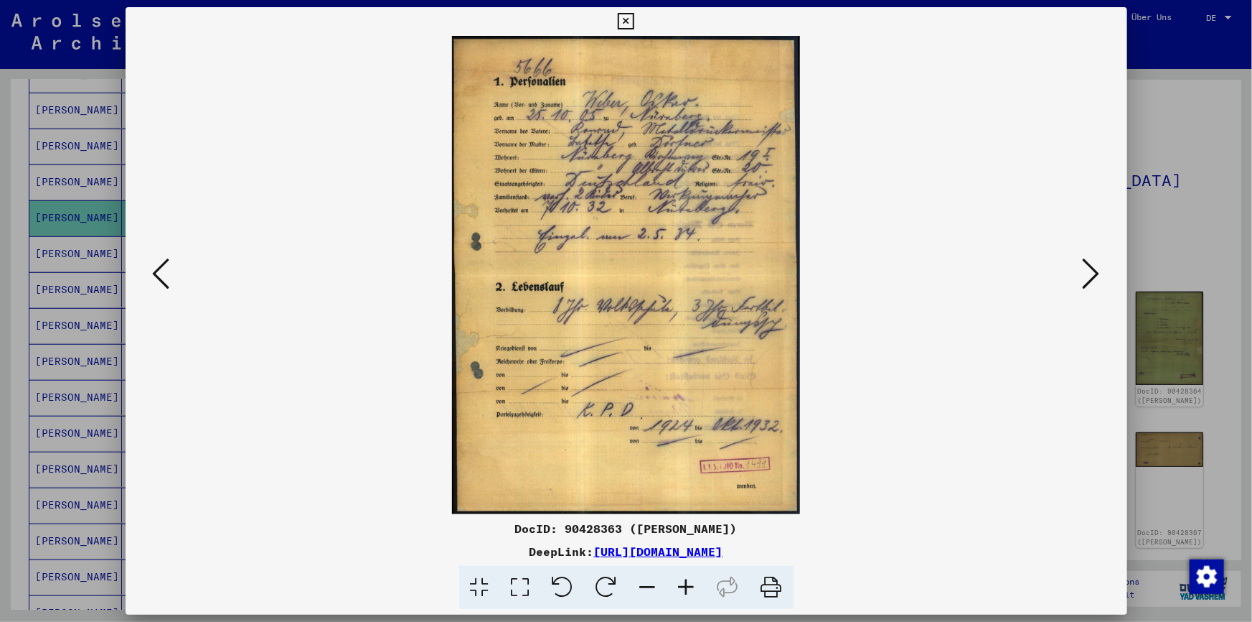
click at [1091, 274] on icon at bounding box center [1091, 273] width 17 height 34
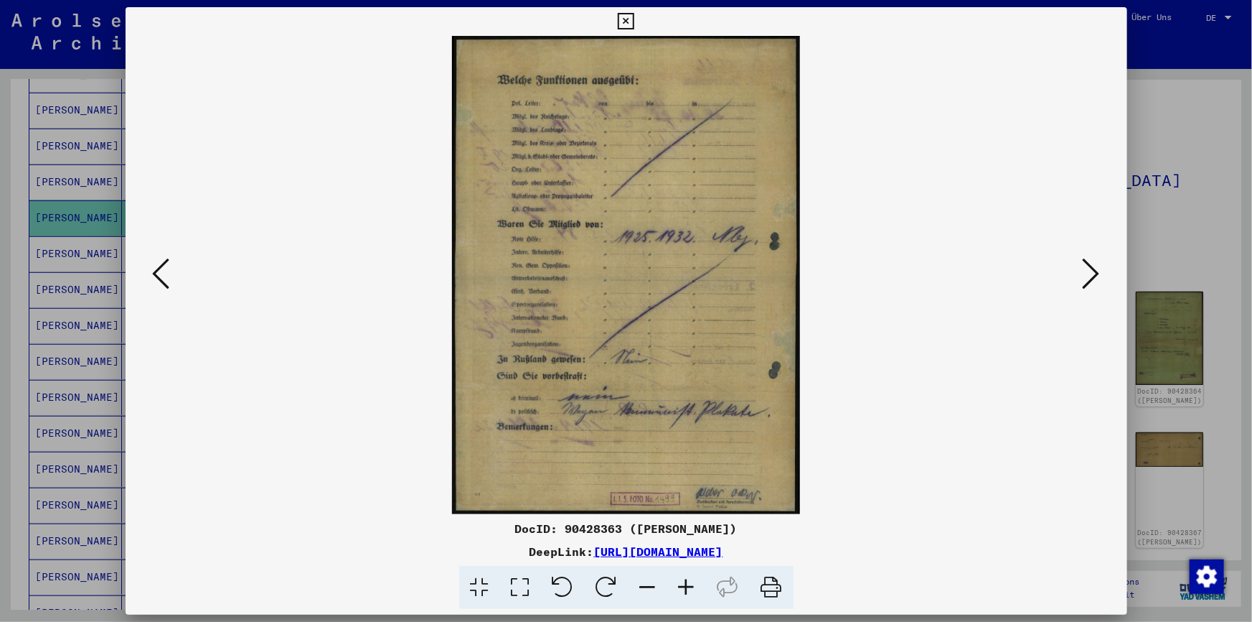
click at [1091, 274] on icon at bounding box center [1091, 273] width 17 height 34
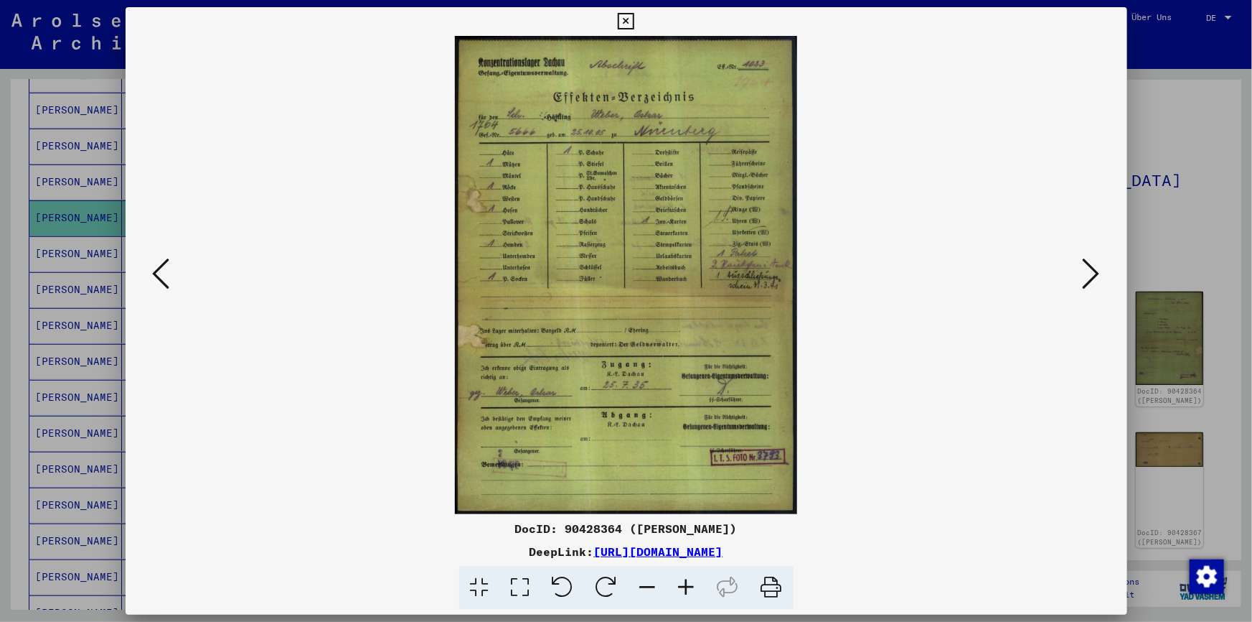
click at [1091, 274] on icon at bounding box center [1091, 273] width 17 height 34
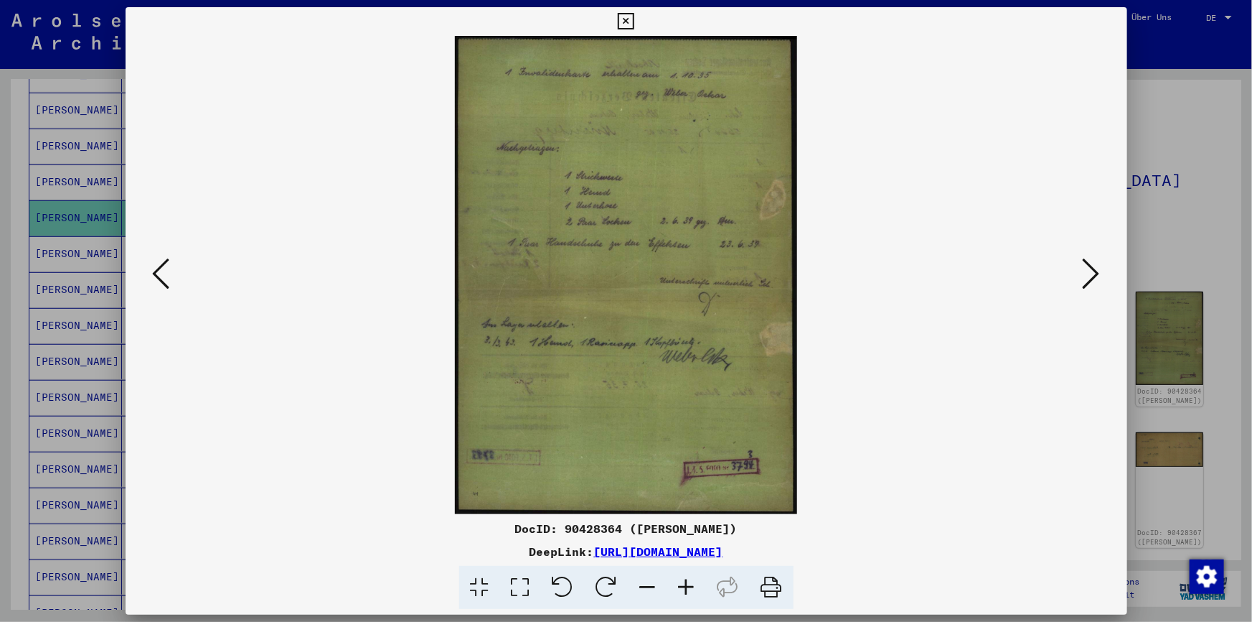
click at [1091, 274] on icon at bounding box center [1091, 273] width 17 height 34
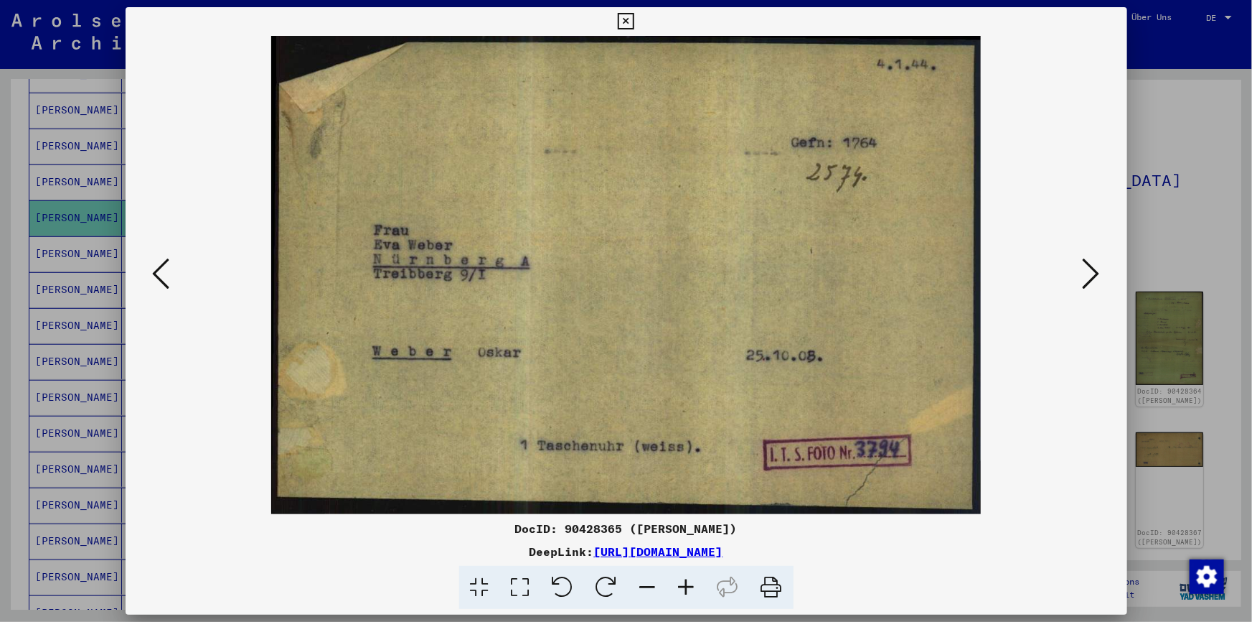
click at [1091, 274] on icon at bounding box center [1091, 273] width 17 height 34
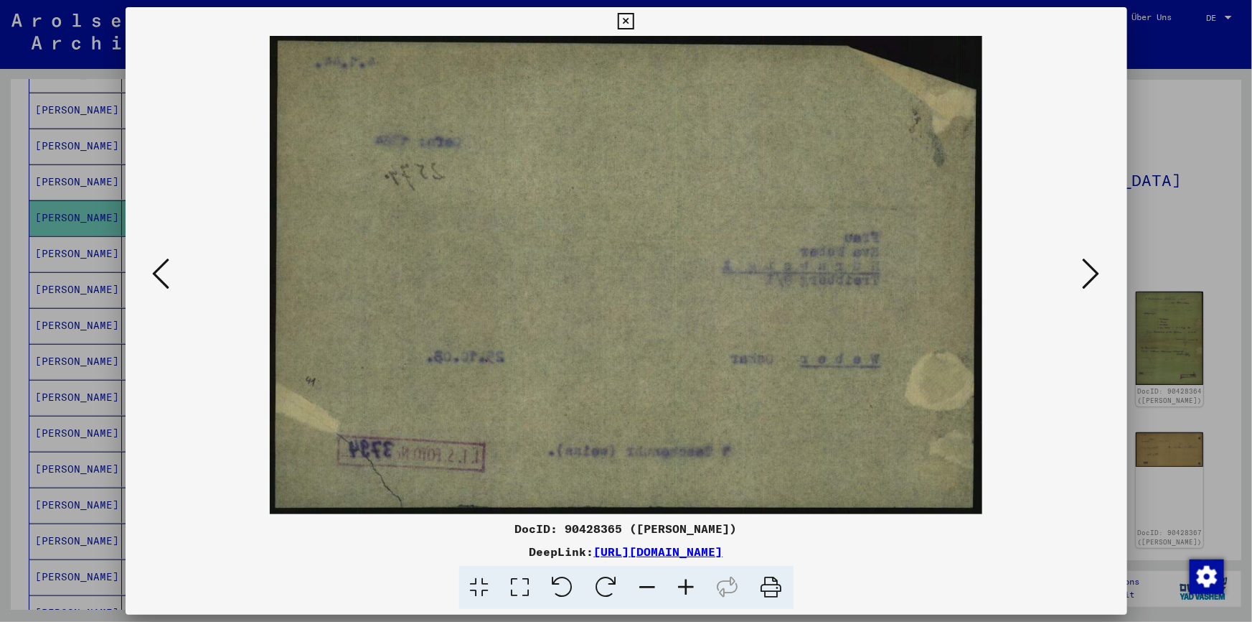
click at [1091, 274] on icon at bounding box center [1091, 273] width 17 height 34
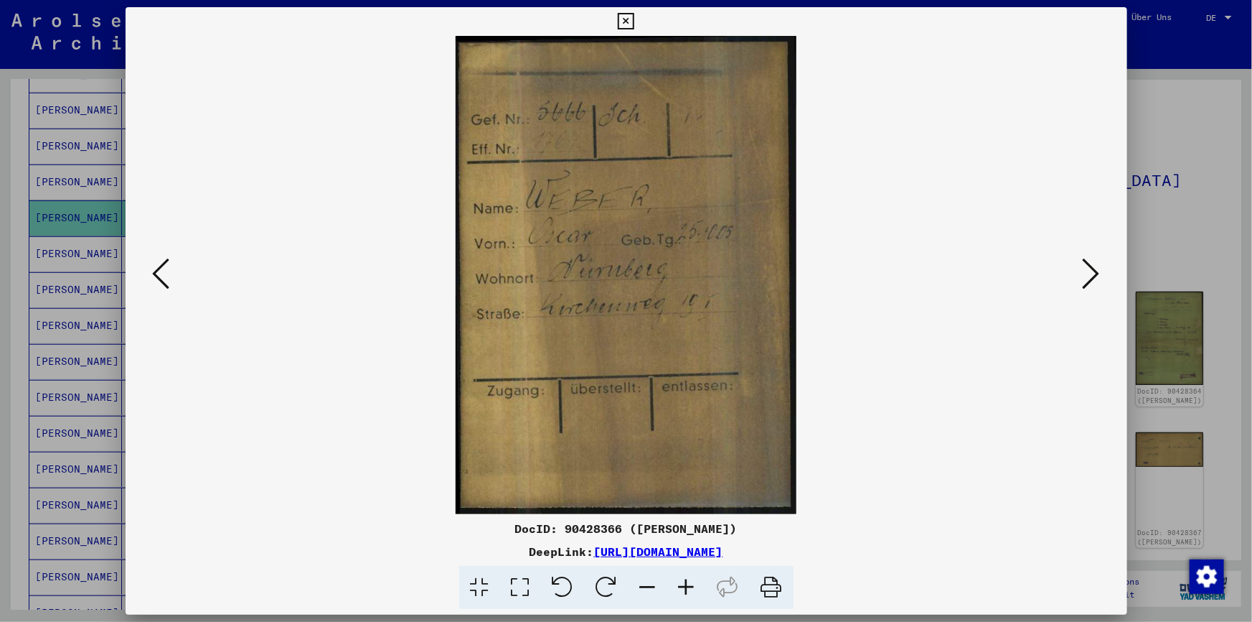
click at [1091, 274] on icon at bounding box center [1091, 273] width 17 height 34
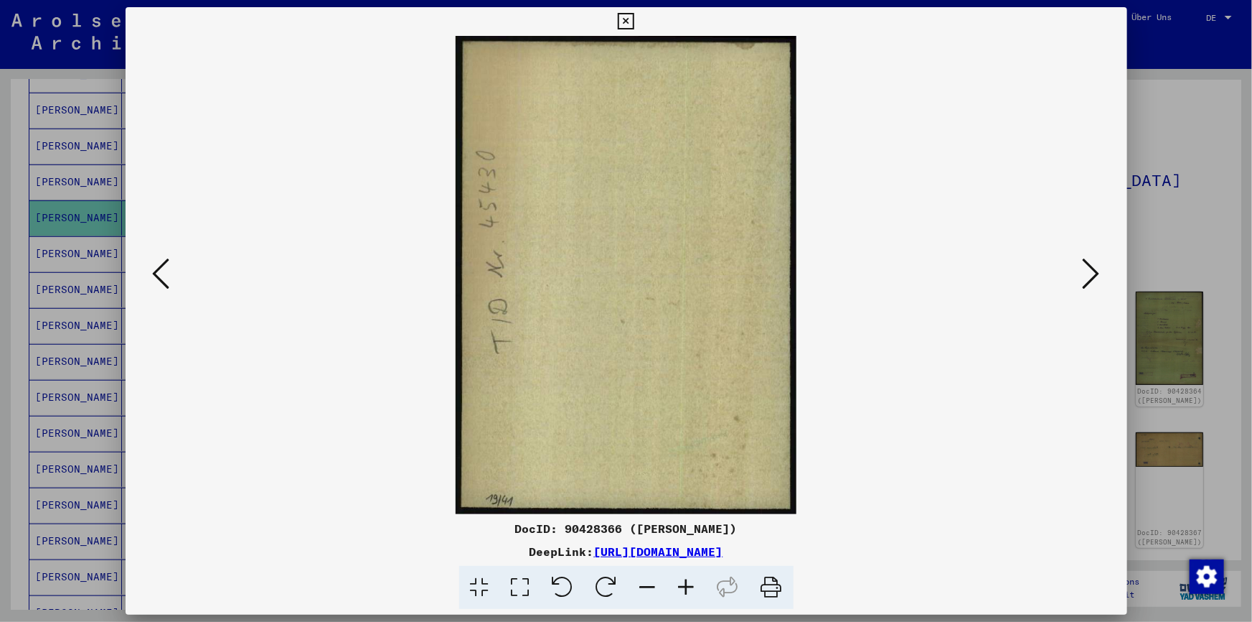
click at [1091, 274] on icon at bounding box center [1091, 273] width 17 height 34
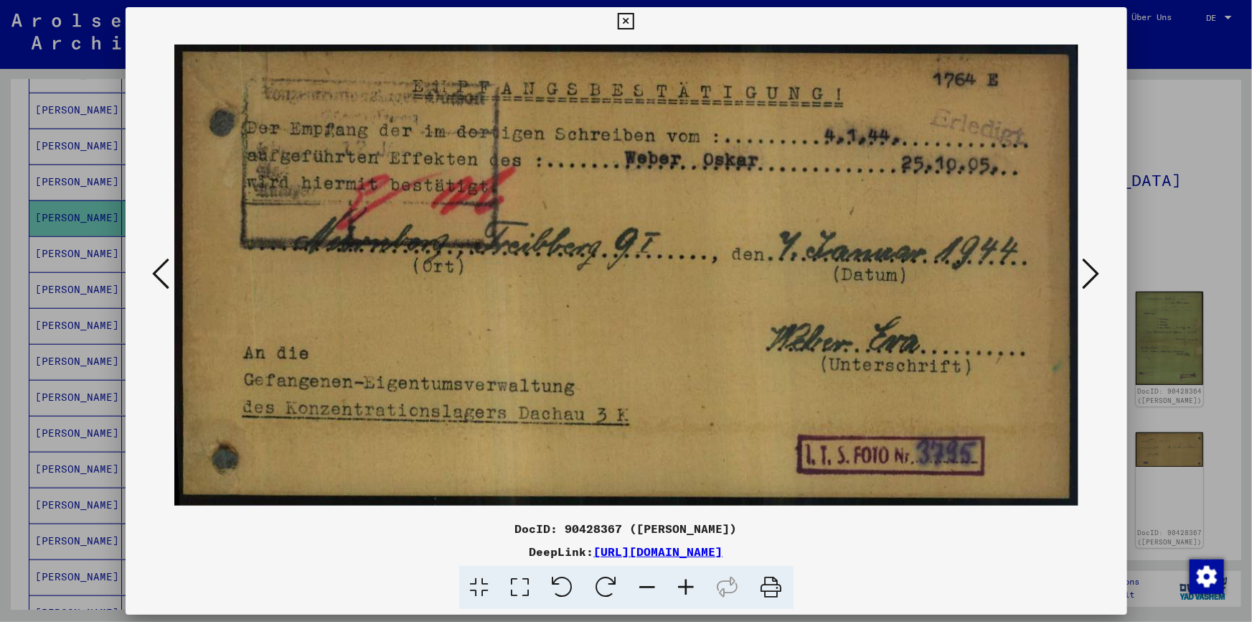
click at [1091, 274] on icon at bounding box center [1091, 273] width 17 height 34
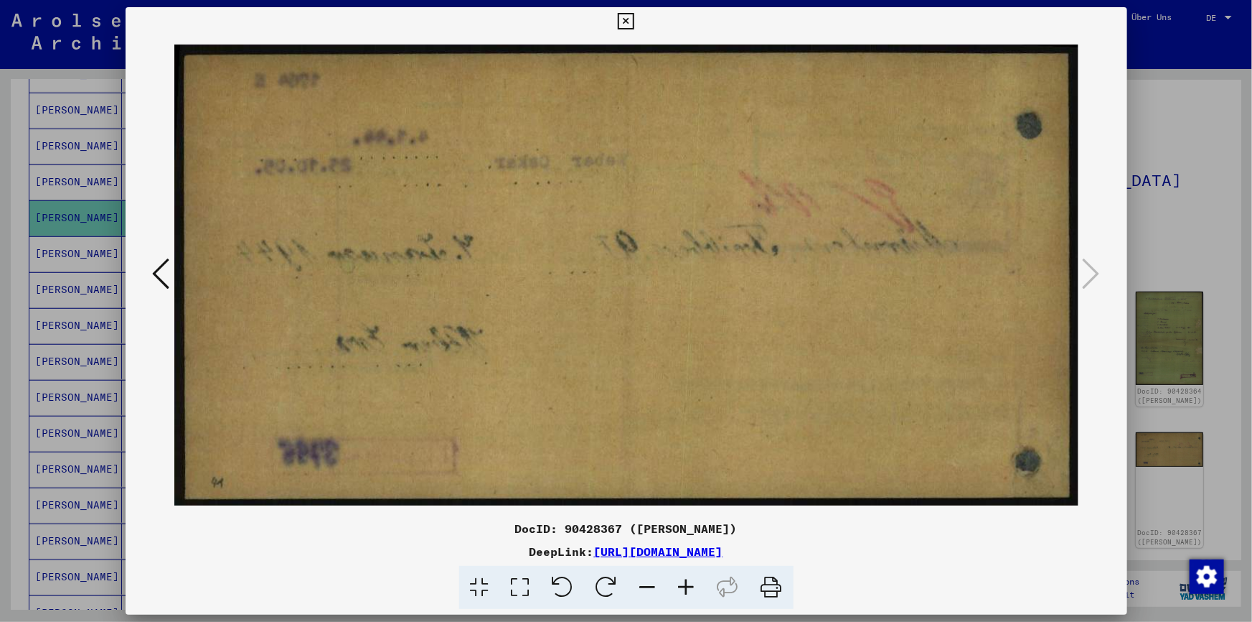
click at [623, 20] on icon at bounding box center [626, 21] width 17 height 17
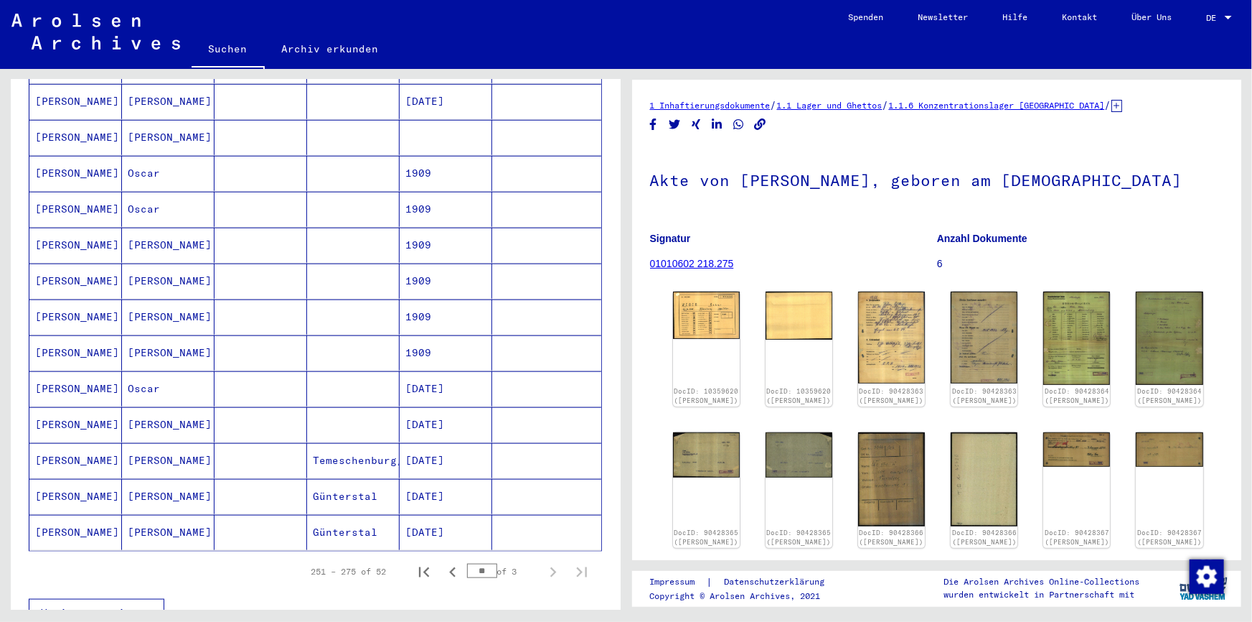
scroll to position [522, 0]
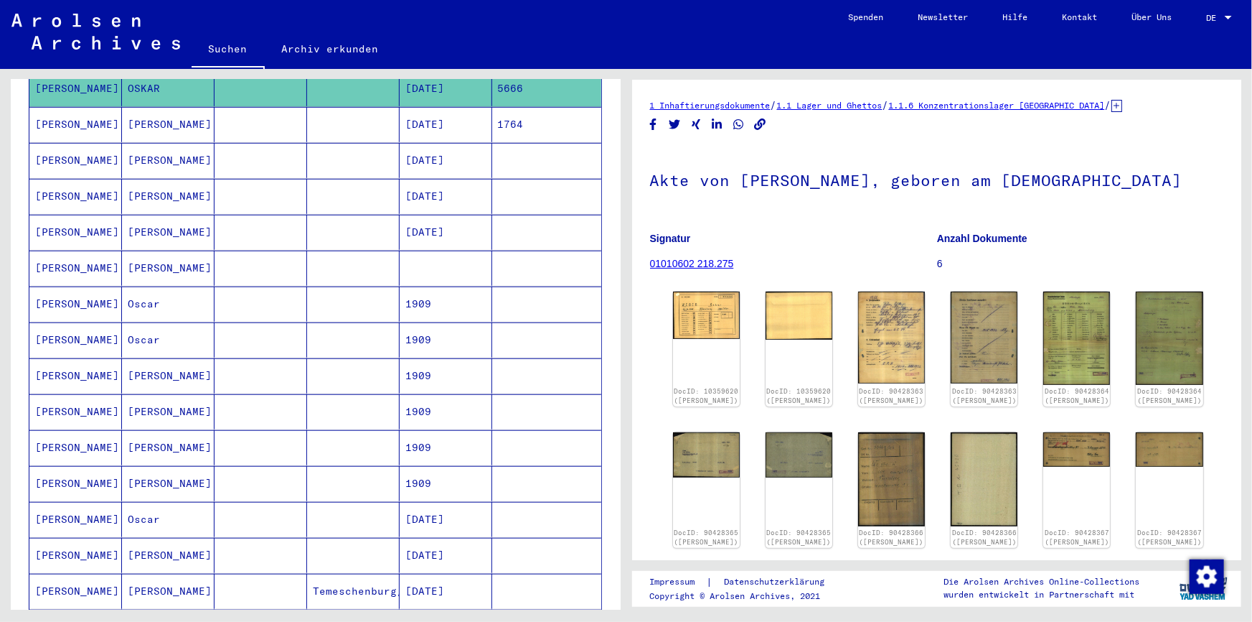
click at [449, 111] on mat-cell "[DATE]" at bounding box center [446, 124] width 93 height 35
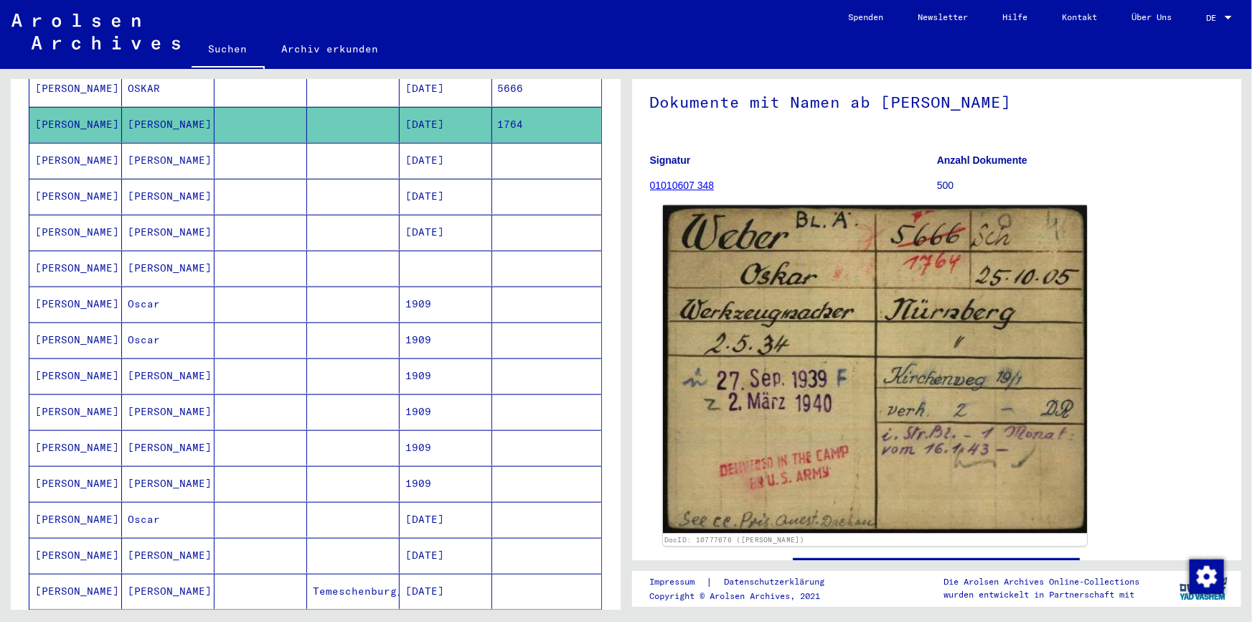
scroll to position [130, 0]
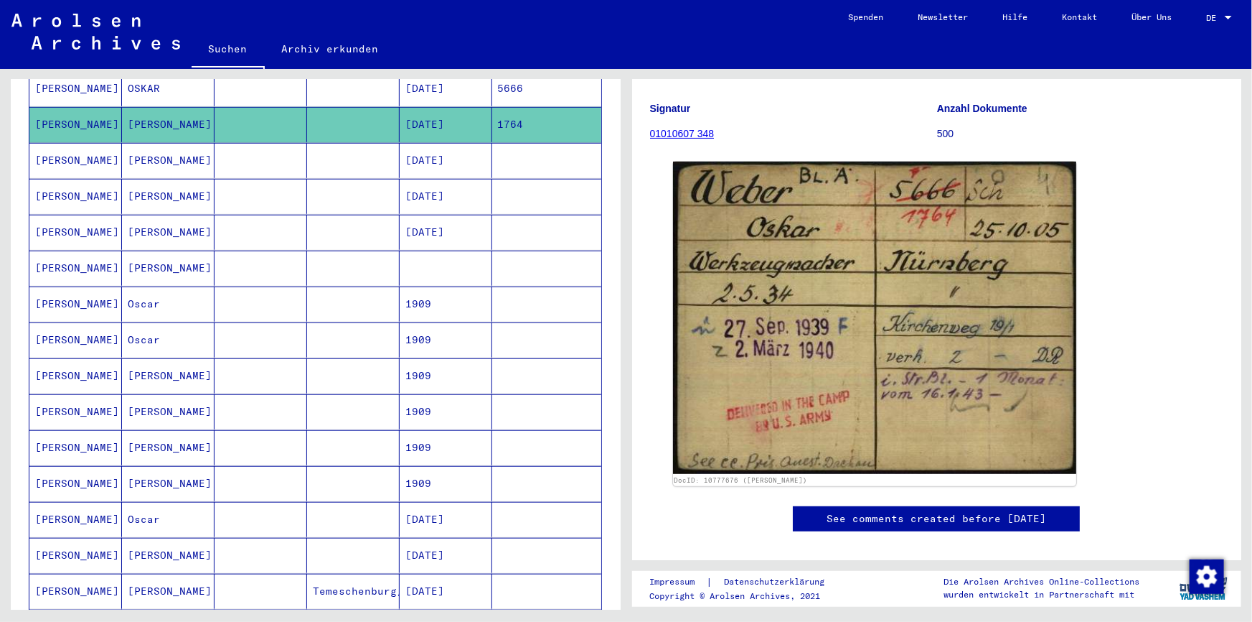
click at [811, 108] on p "Signatur" at bounding box center [793, 108] width 286 height 15
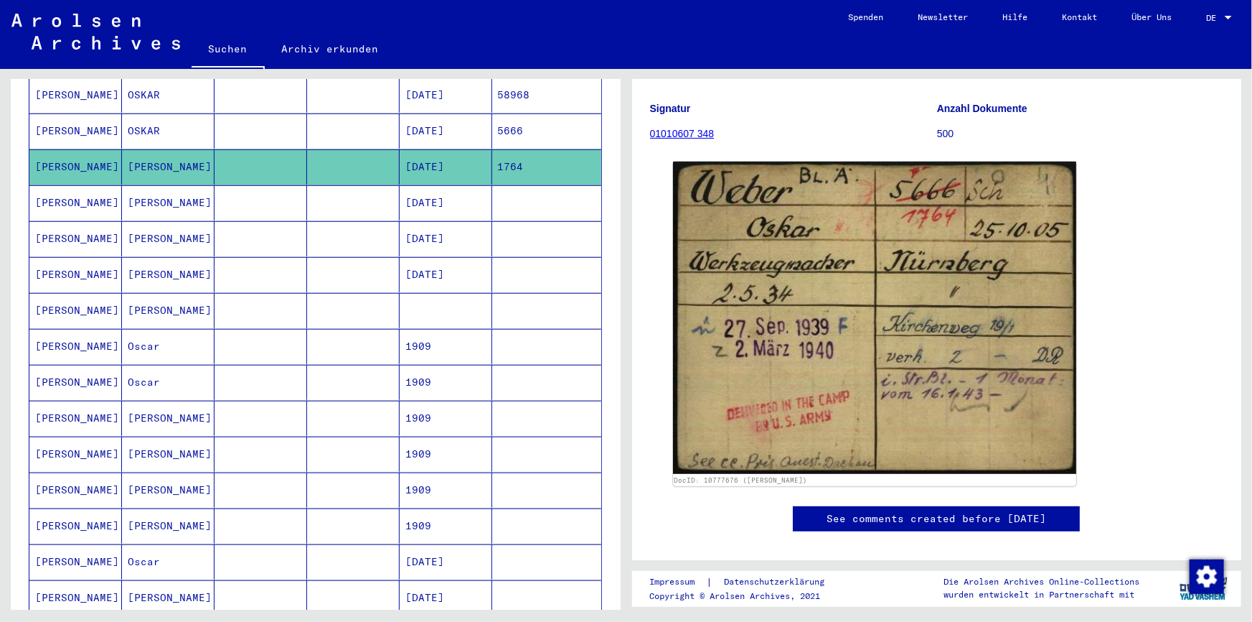
scroll to position [456, 0]
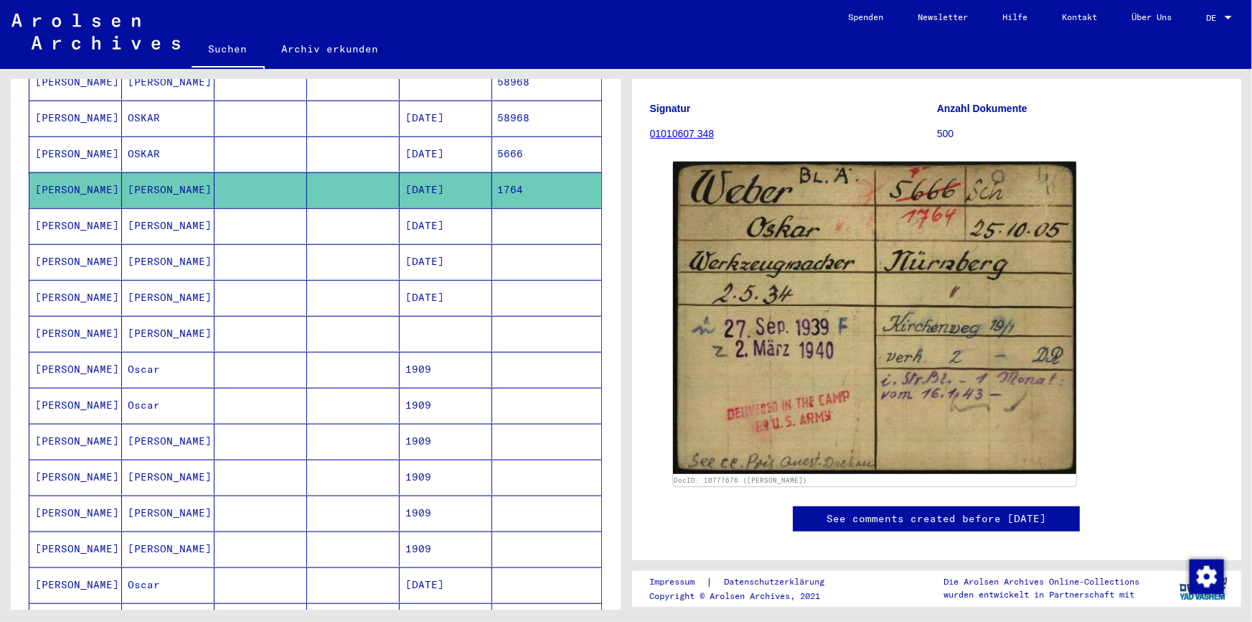
click at [447, 175] on mat-cell "[DATE]" at bounding box center [446, 189] width 93 height 35
